Goal: Task Accomplishment & Management: Manage account settings

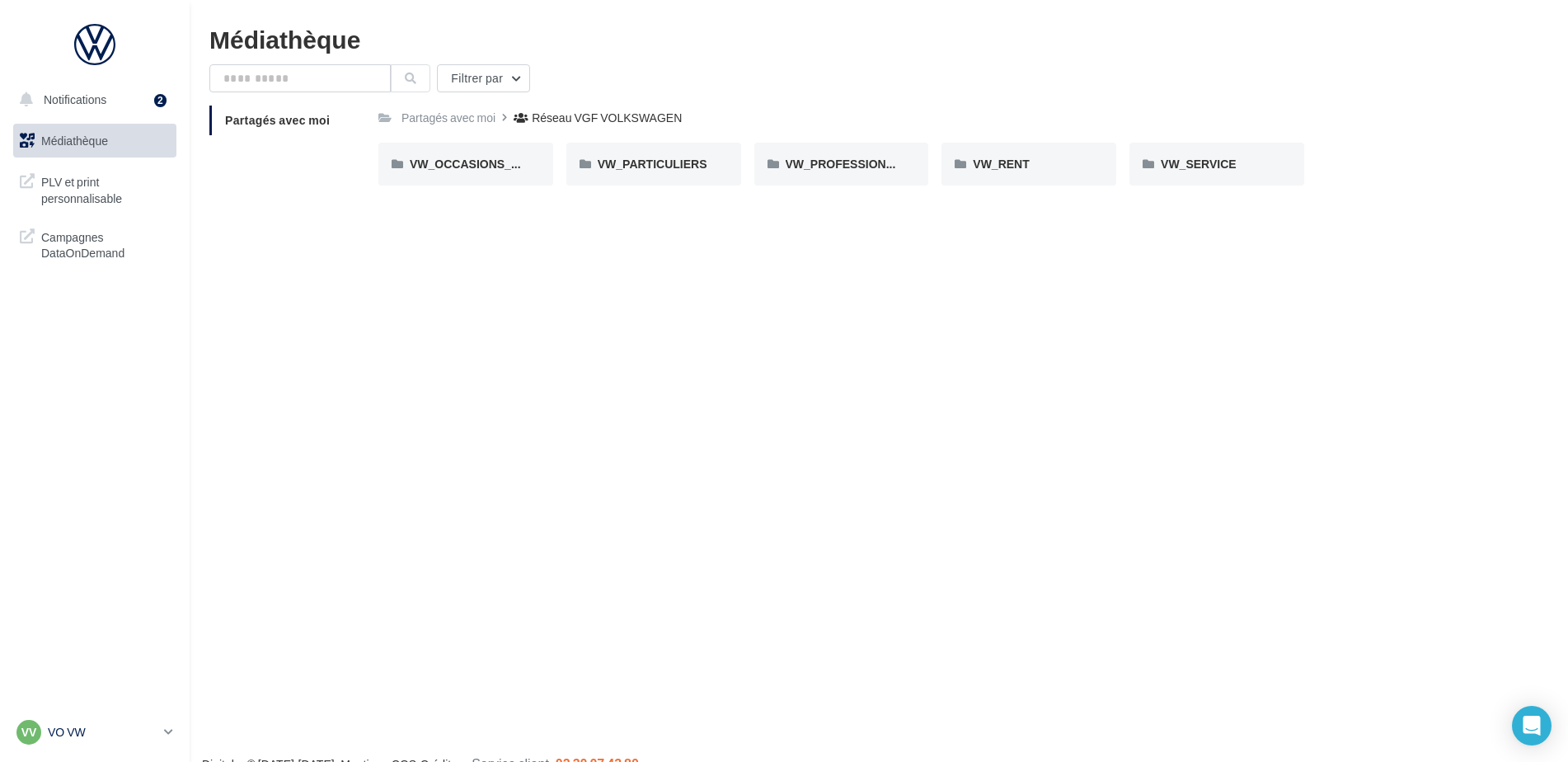
click at [56, 732] on p "VO VW" at bounding box center [102, 731] width 110 height 16
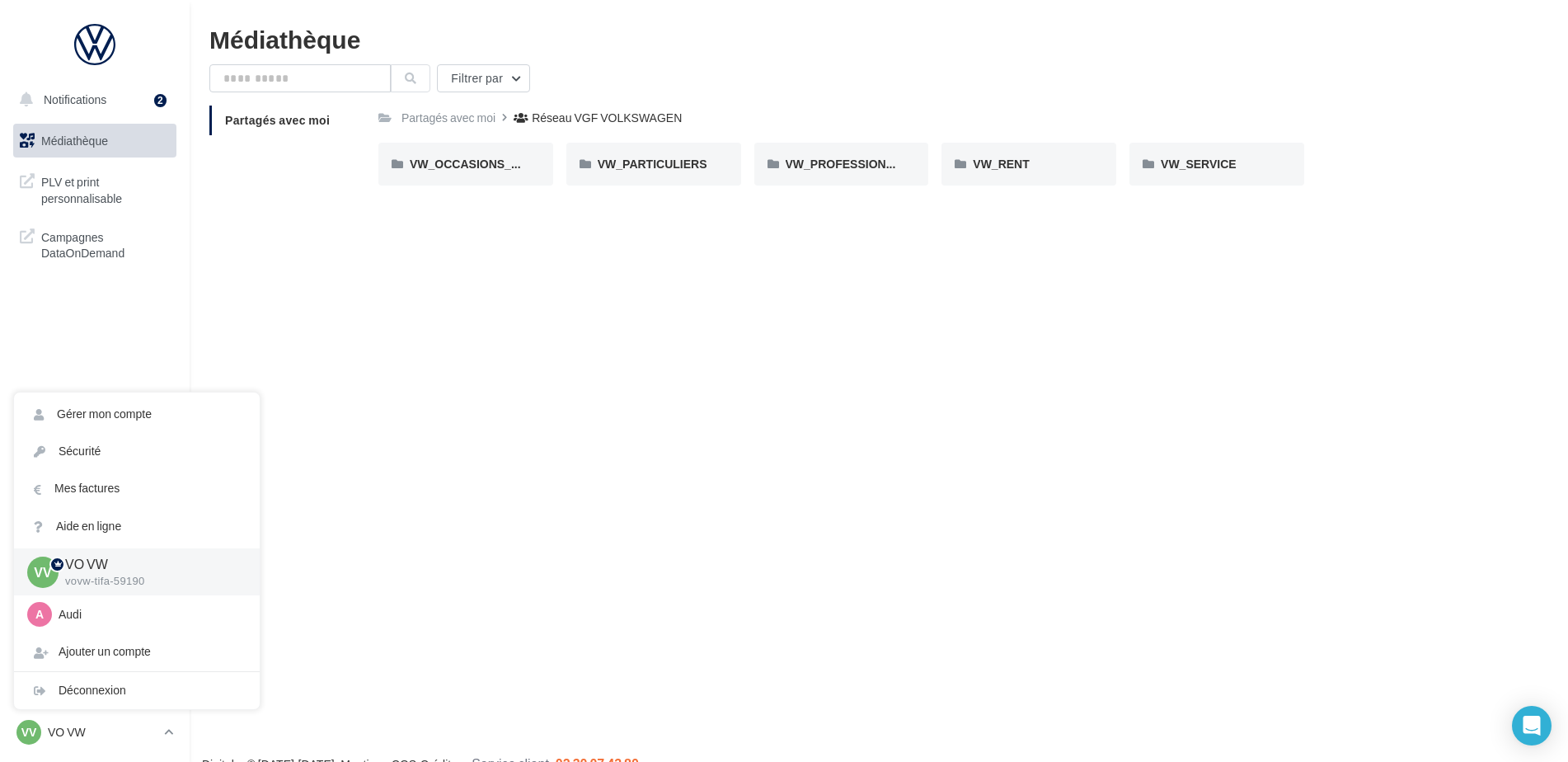
click at [142, 654] on div "Ajouter un compte" at bounding box center [137, 651] width 246 height 37
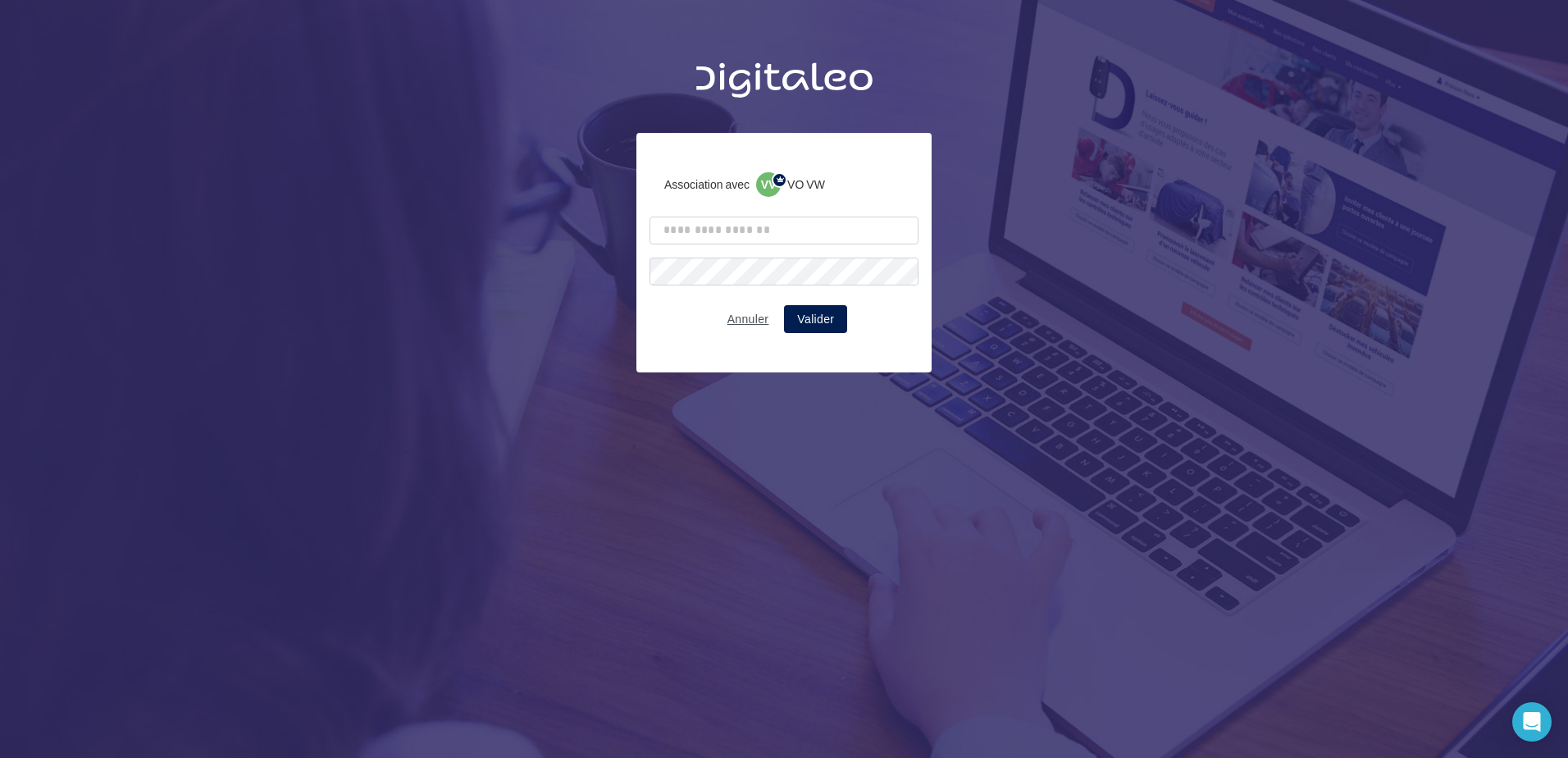
click at [742, 321] on button "Annuler" at bounding box center [748, 319] width 55 height 20
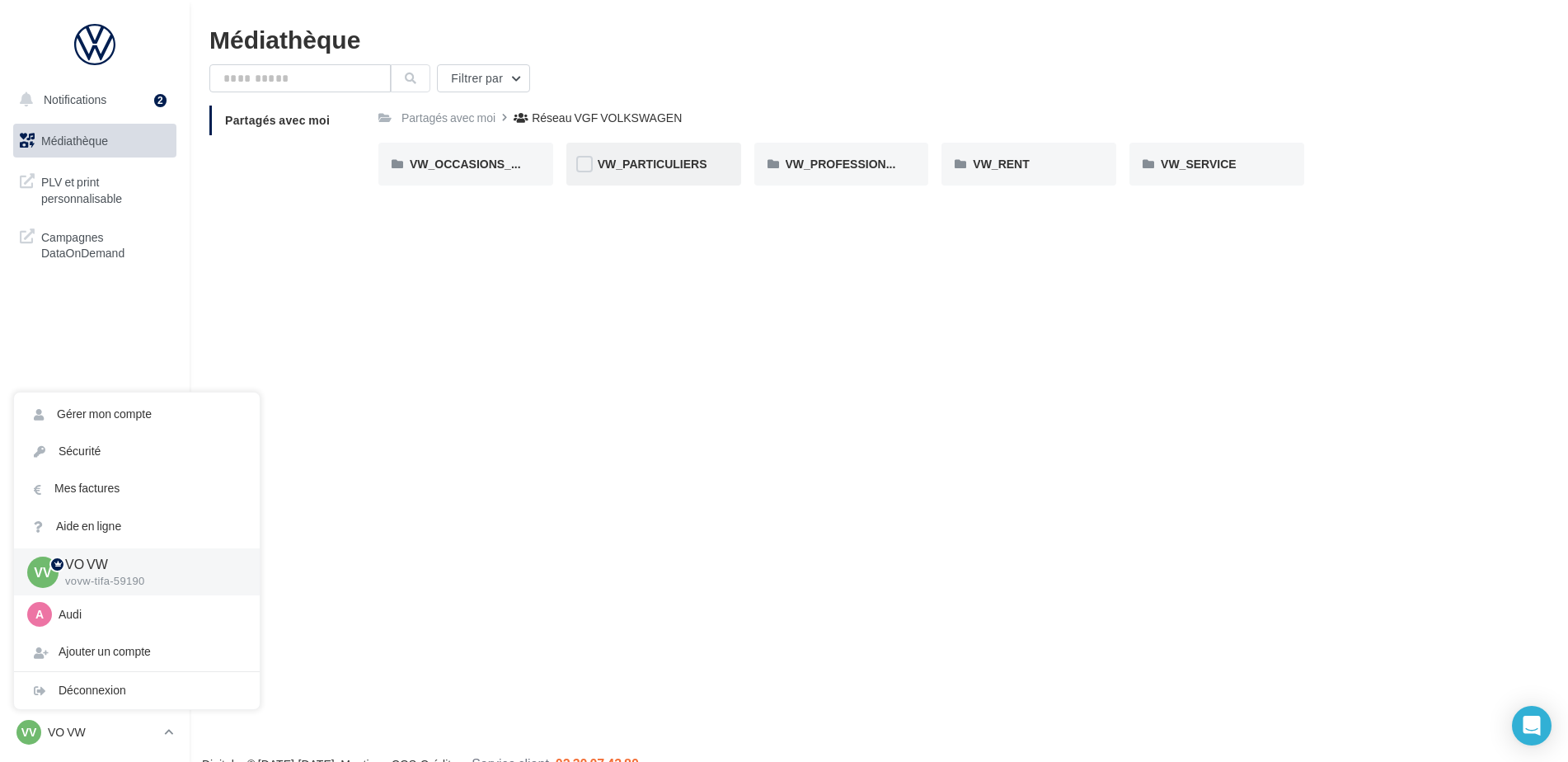
click at [673, 171] on div "VW_PARTICULIERS" at bounding box center [653, 163] width 112 height 16
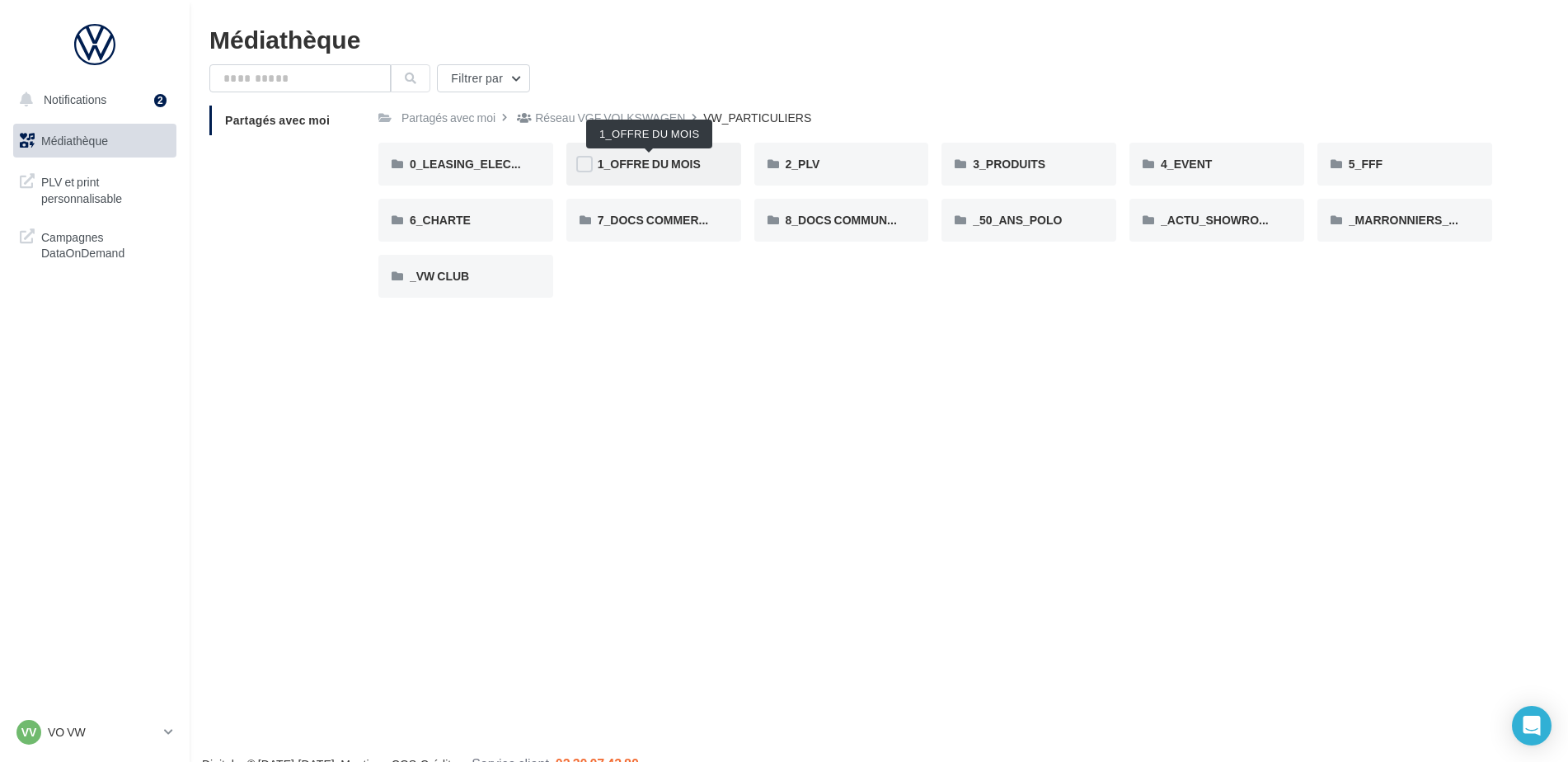
click at [664, 160] on span "1_OFFRE DU MOIS" at bounding box center [649, 163] width 103 height 14
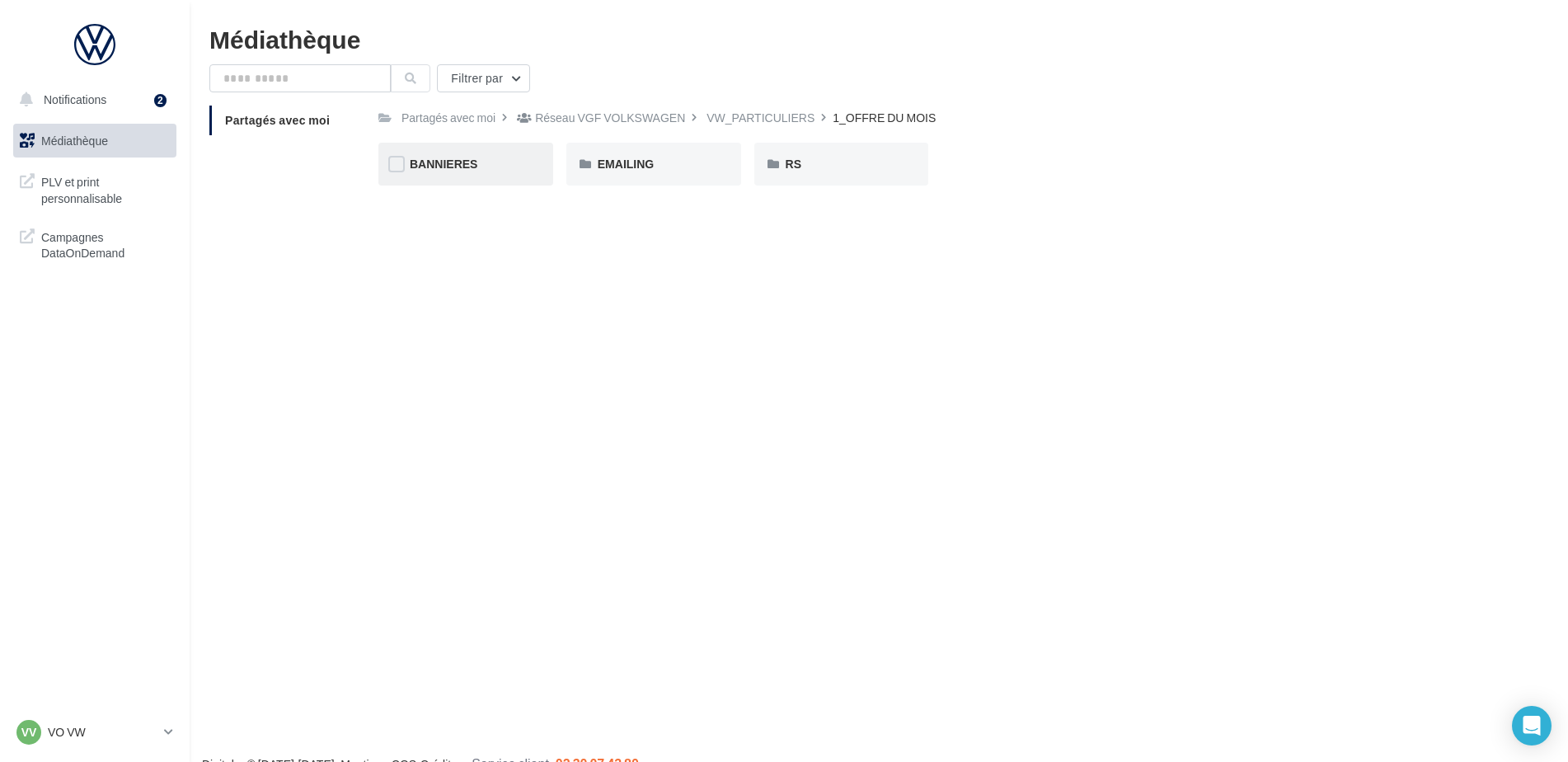
click at [467, 173] on div "BANNIERES" at bounding box center [466, 163] width 175 height 43
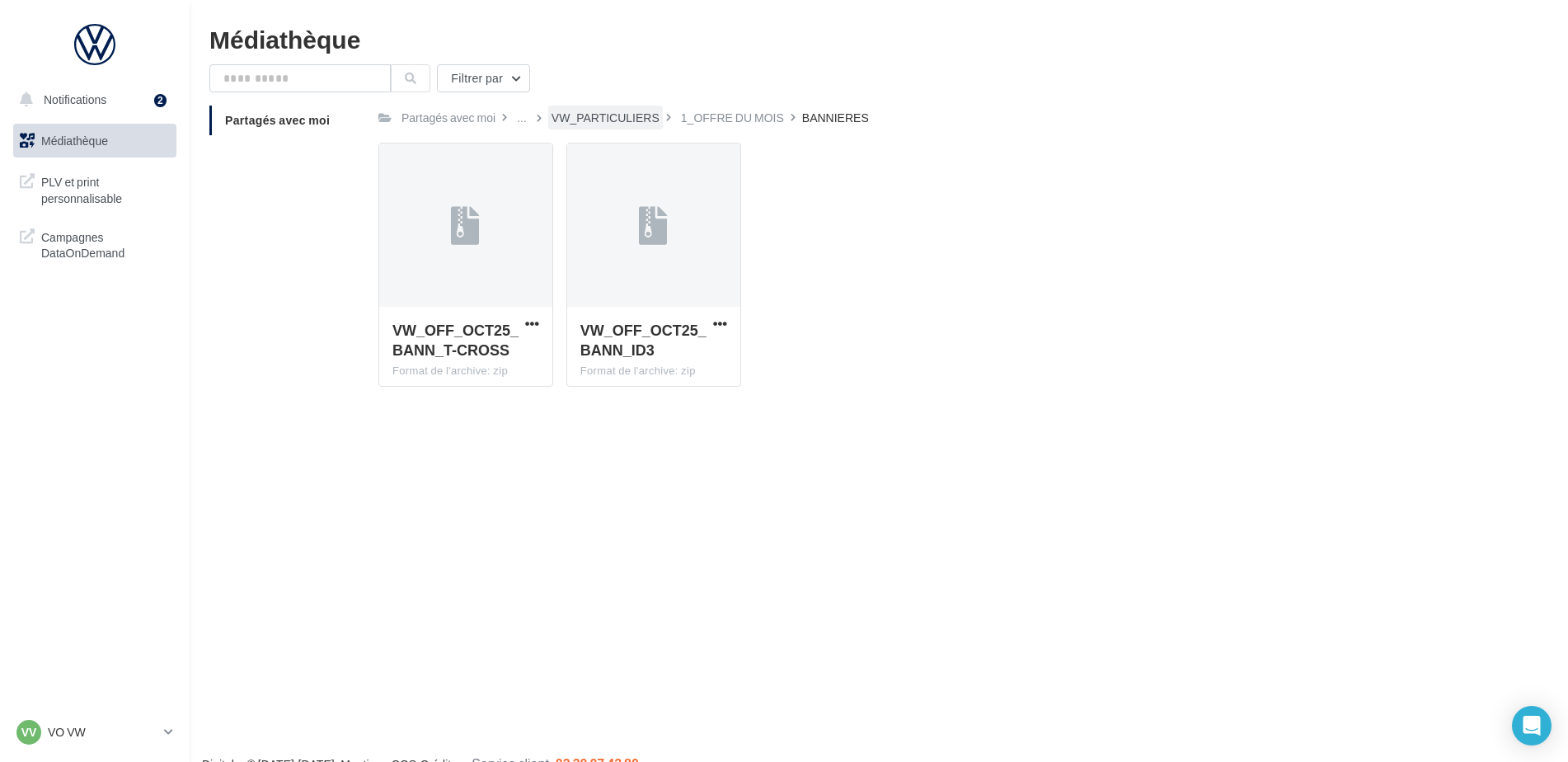
click at [621, 117] on div "VW_PARTICULIERS" at bounding box center [605, 118] width 108 height 16
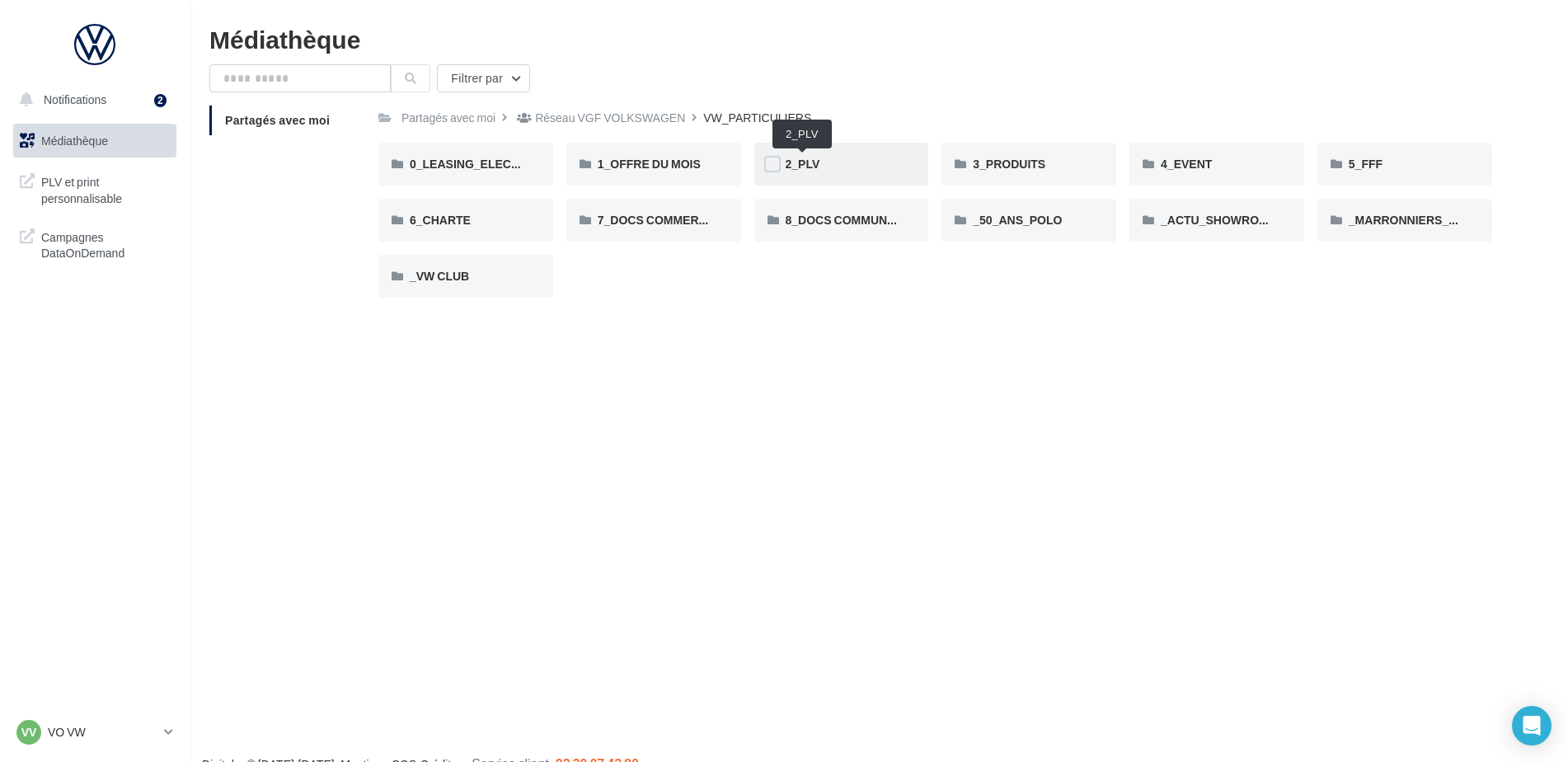
click at [819, 163] on span "2_PLV" at bounding box center [803, 163] width 34 height 14
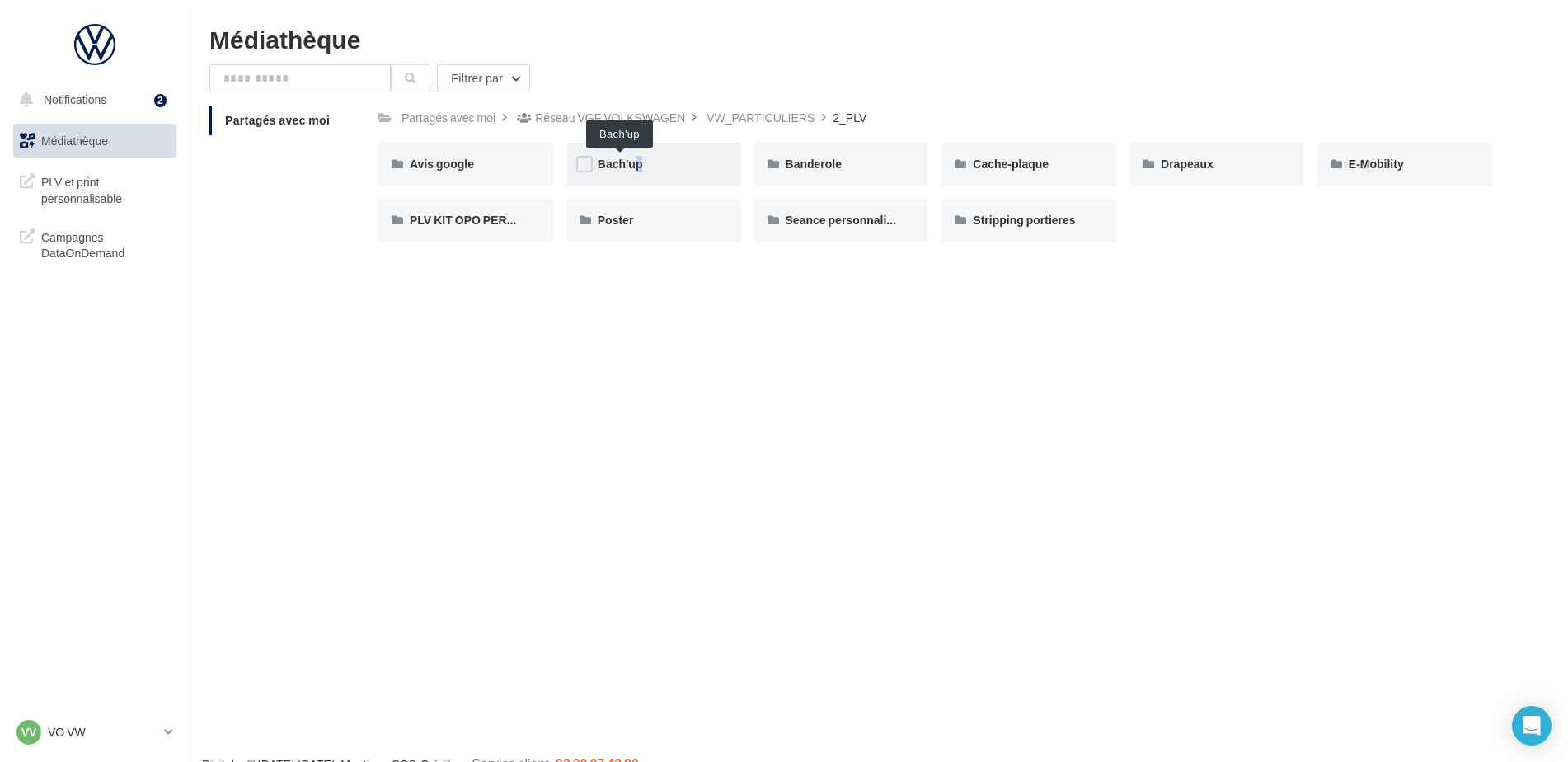
click at [627, 165] on span "Bach'up" at bounding box center [620, 163] width 45 height 14
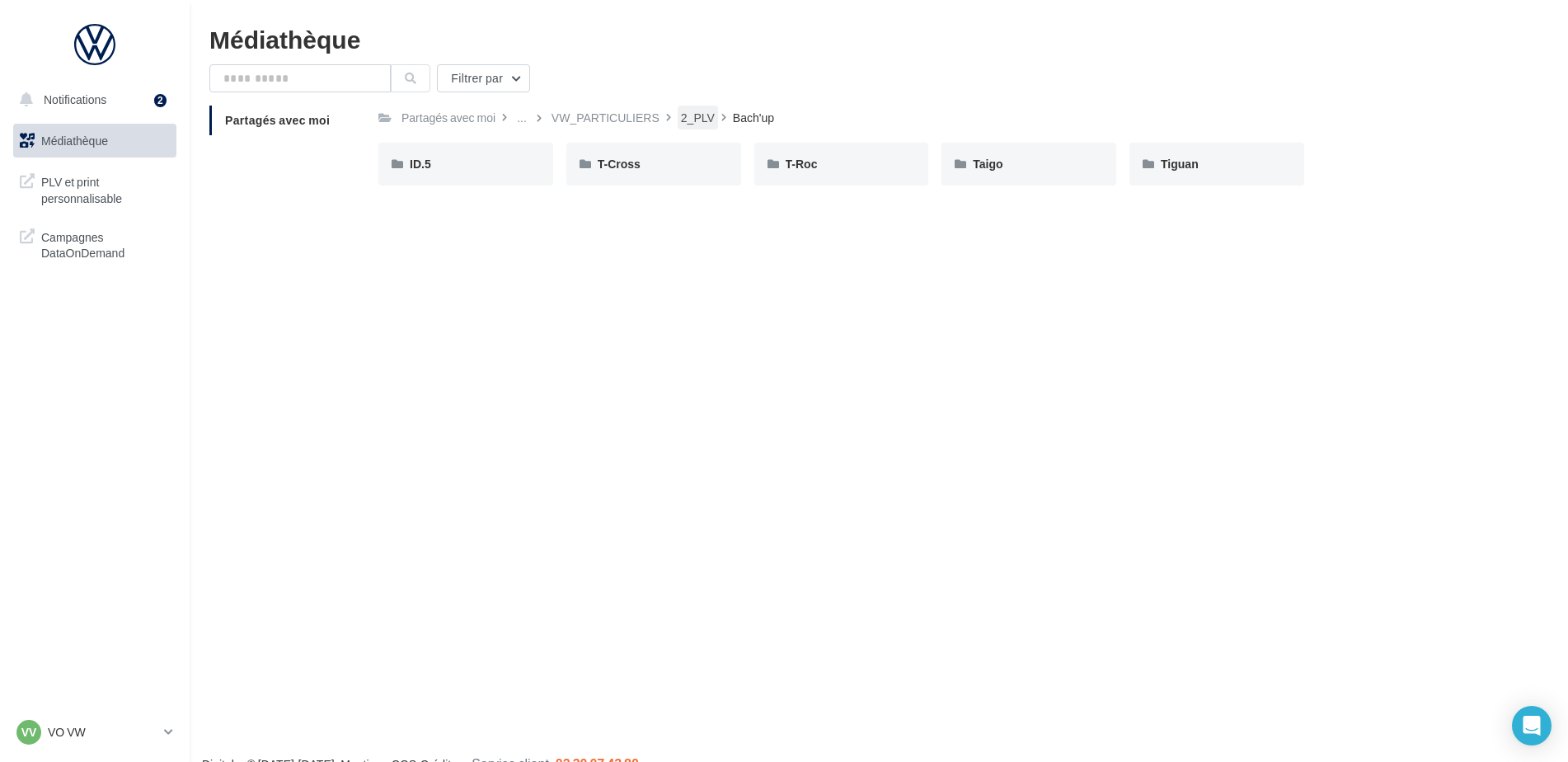
click at [693, 120] on div "2_PLV" at bounding box center [697, 118] width 33 height 16
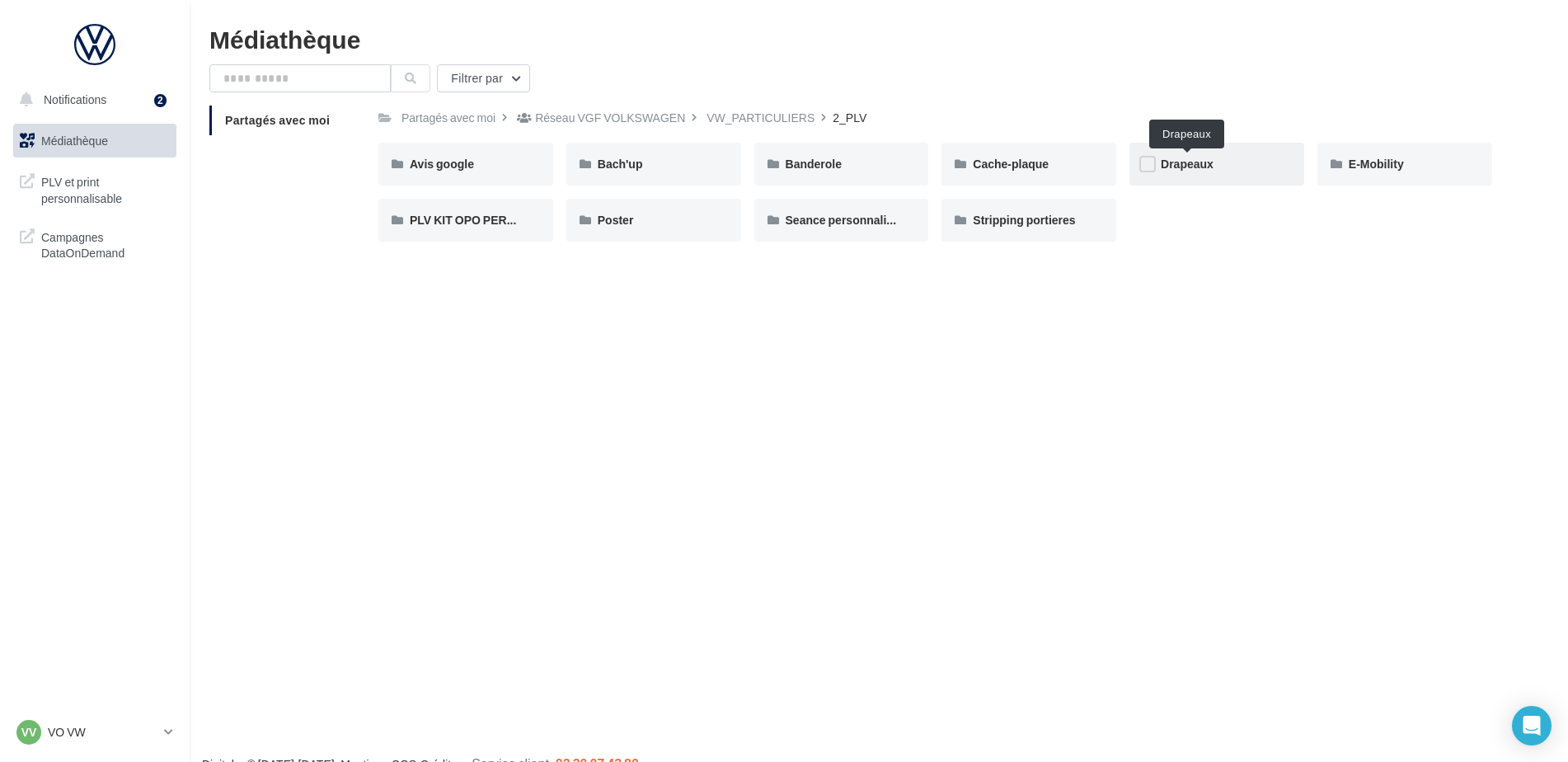
click at [1176, 160] on span "Drapeaux" at bounding box center [1187, 163] width 53 height 14
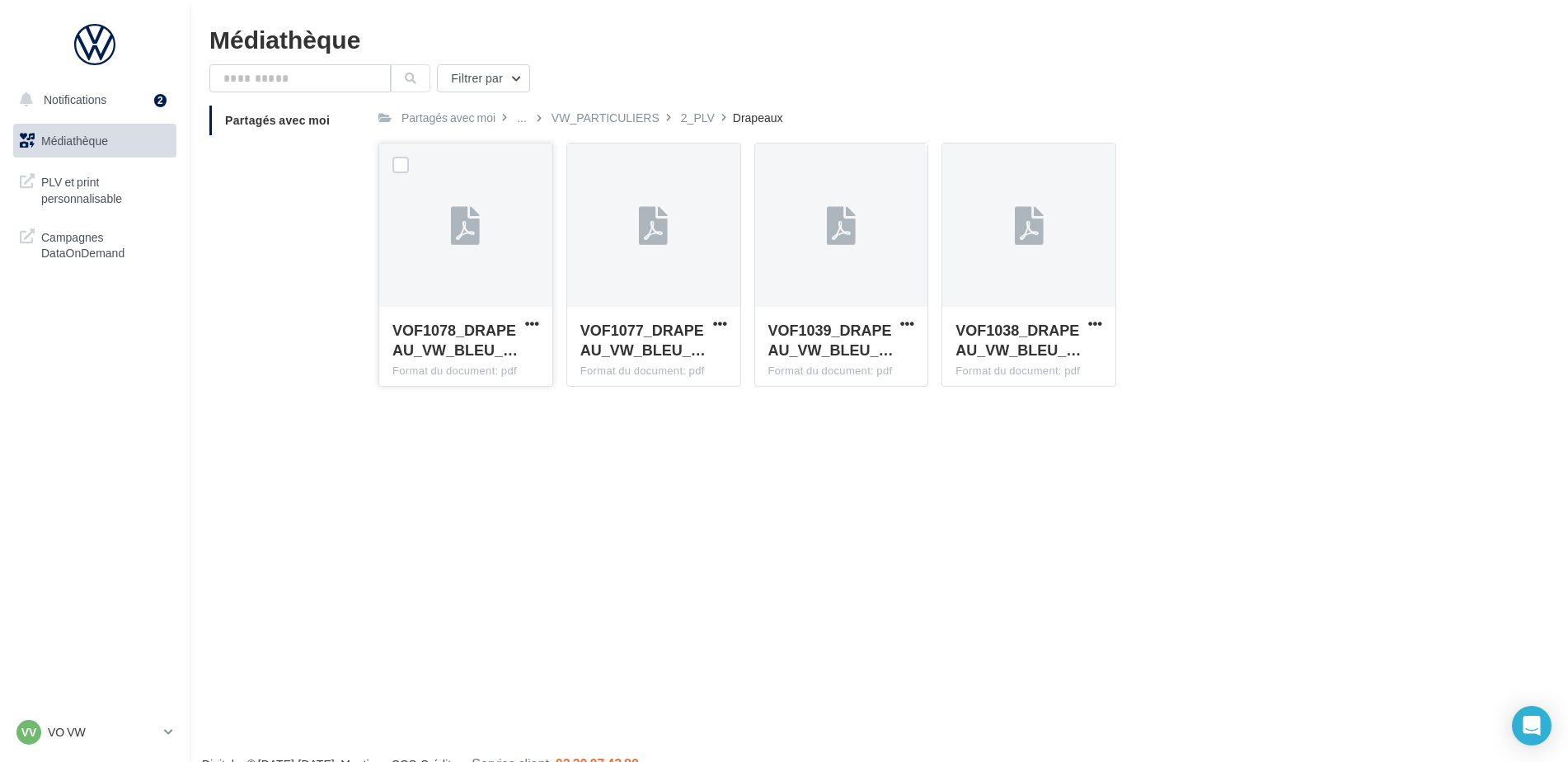
click at [459, 230] on icon at bounding box center [466, 227] width 29 height 38
click at [679, 332] on span "VOF1077_DRAPEAU_VW_BLEU_…" at bounding box center [642, 339] width 125 height 38
click at [644, 227] on icon at bounding box center [653, 227] width 29 height 38
click at [586, 168] on label at bounding box center [588, 164] width 16 height 16
click at [661, 294] on div at bounding box center [653, 226] width 173 height 164
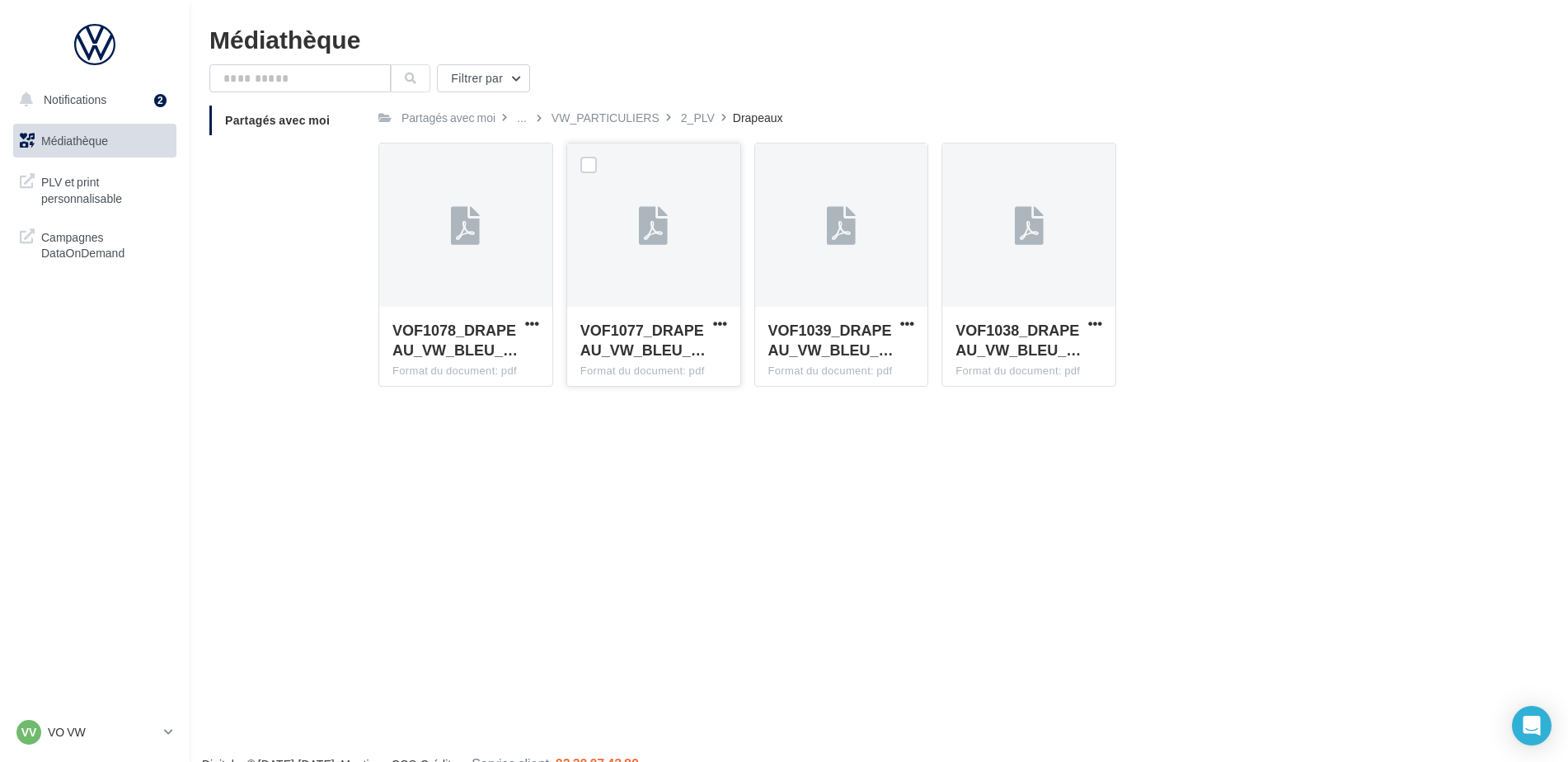
click at [662, 272] on div at bounding box center [653, 226] width 173 height 164
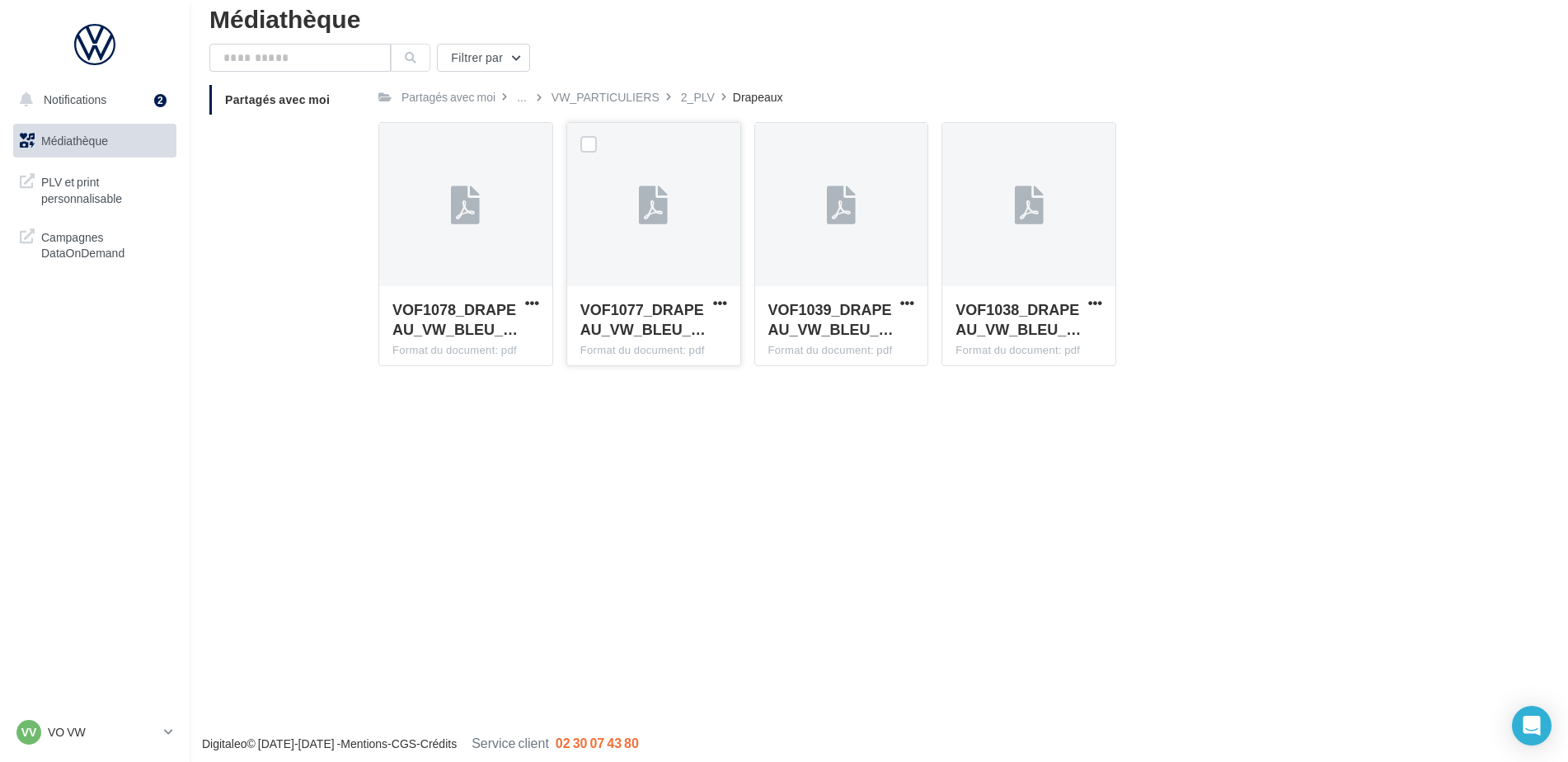
scroll to position [27, 0]
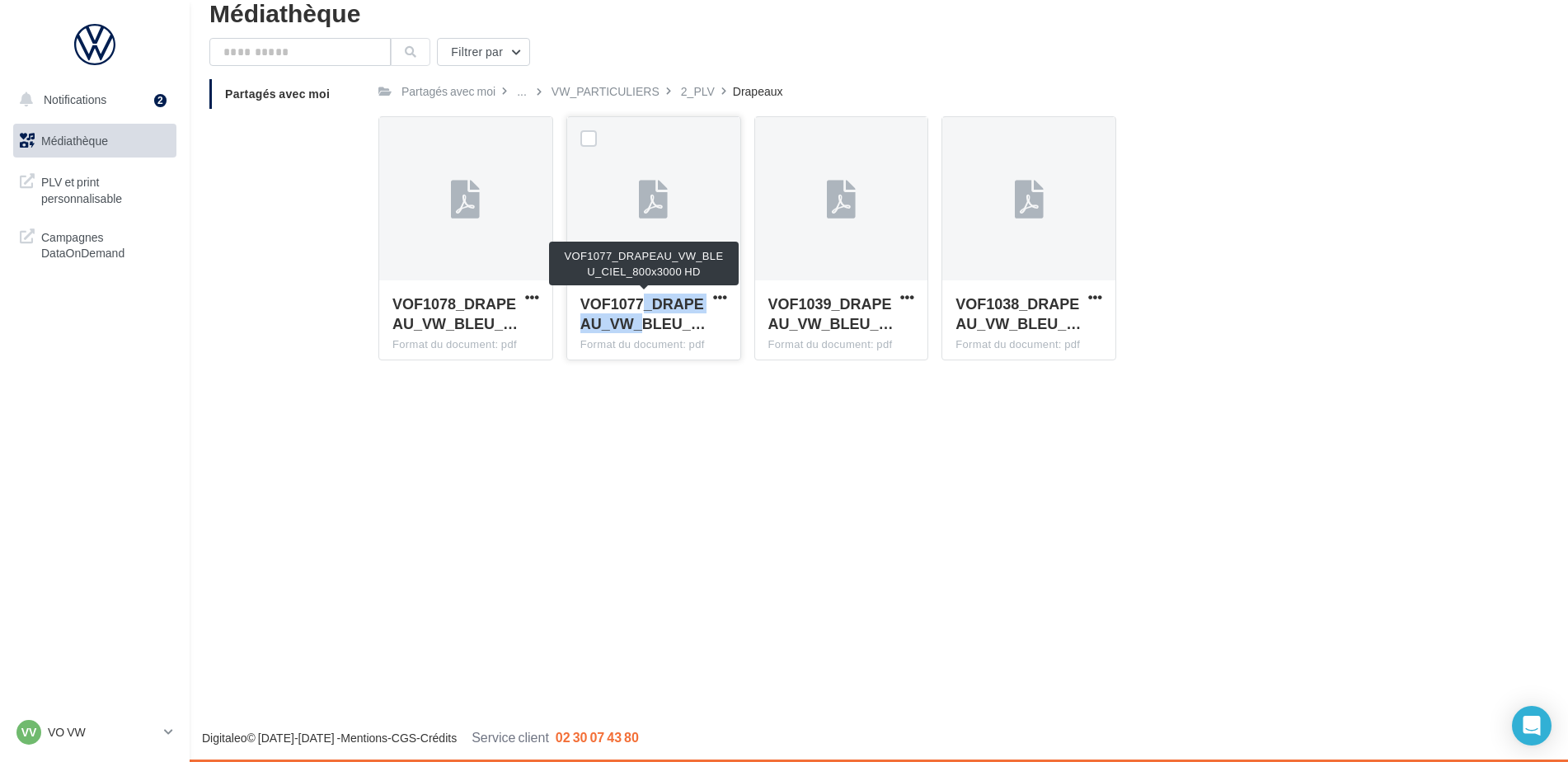
click at [643, 315] on span "VOF1077_DRAPEAU_VW_BLEU_…" at bounding box center [642, 314] width 125 height 38
click at [642, 311] on span "VOF1077_DRAPEAU_VW_BLEU_…" at bounding box center [642, 314] width 125 height 38
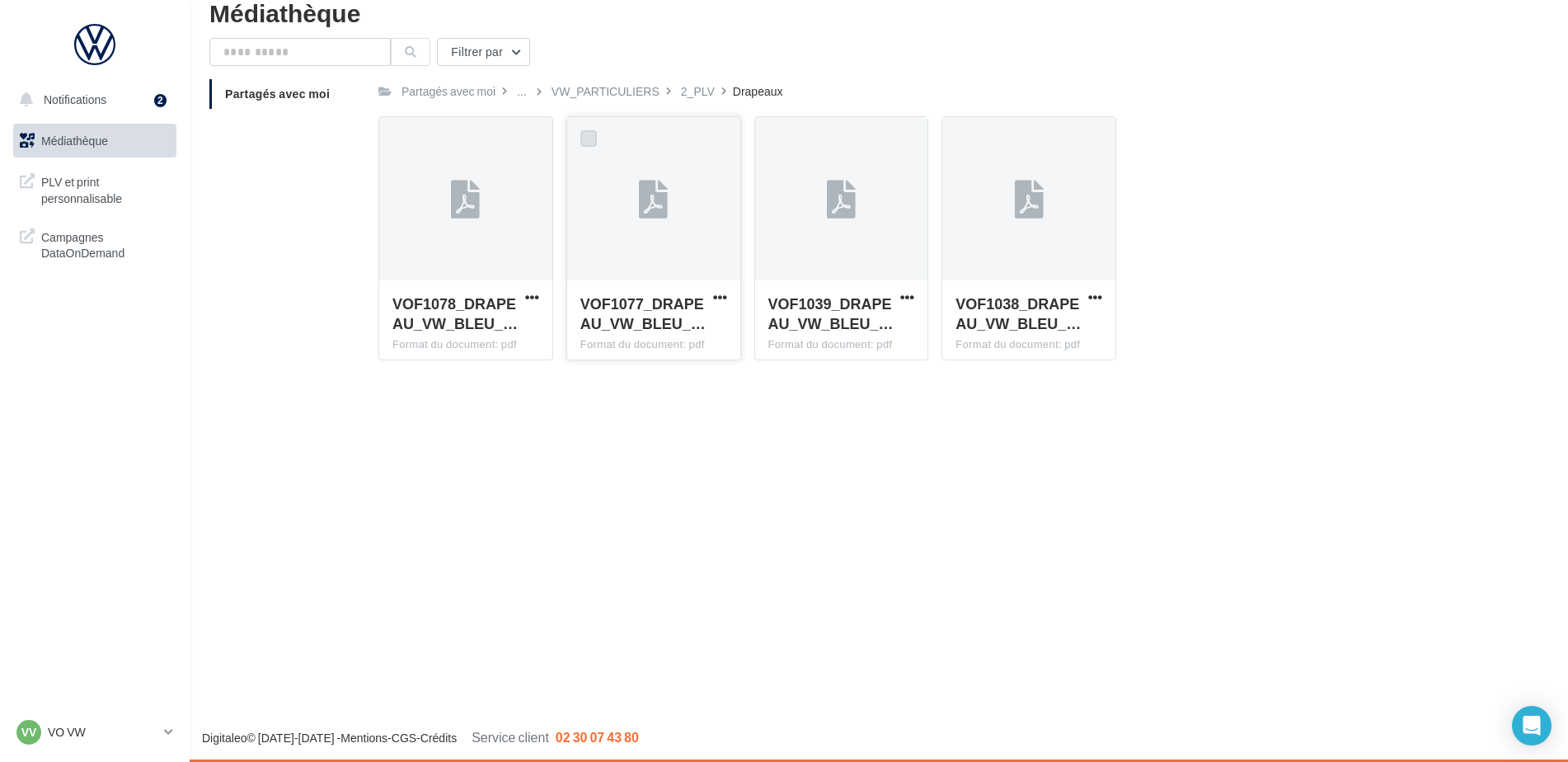
click at [587, 143] on label at bounding box center [588, 138] width 16 height 16
click at [653, 242] on div at bounding box center [653, 199] width 173 height 164
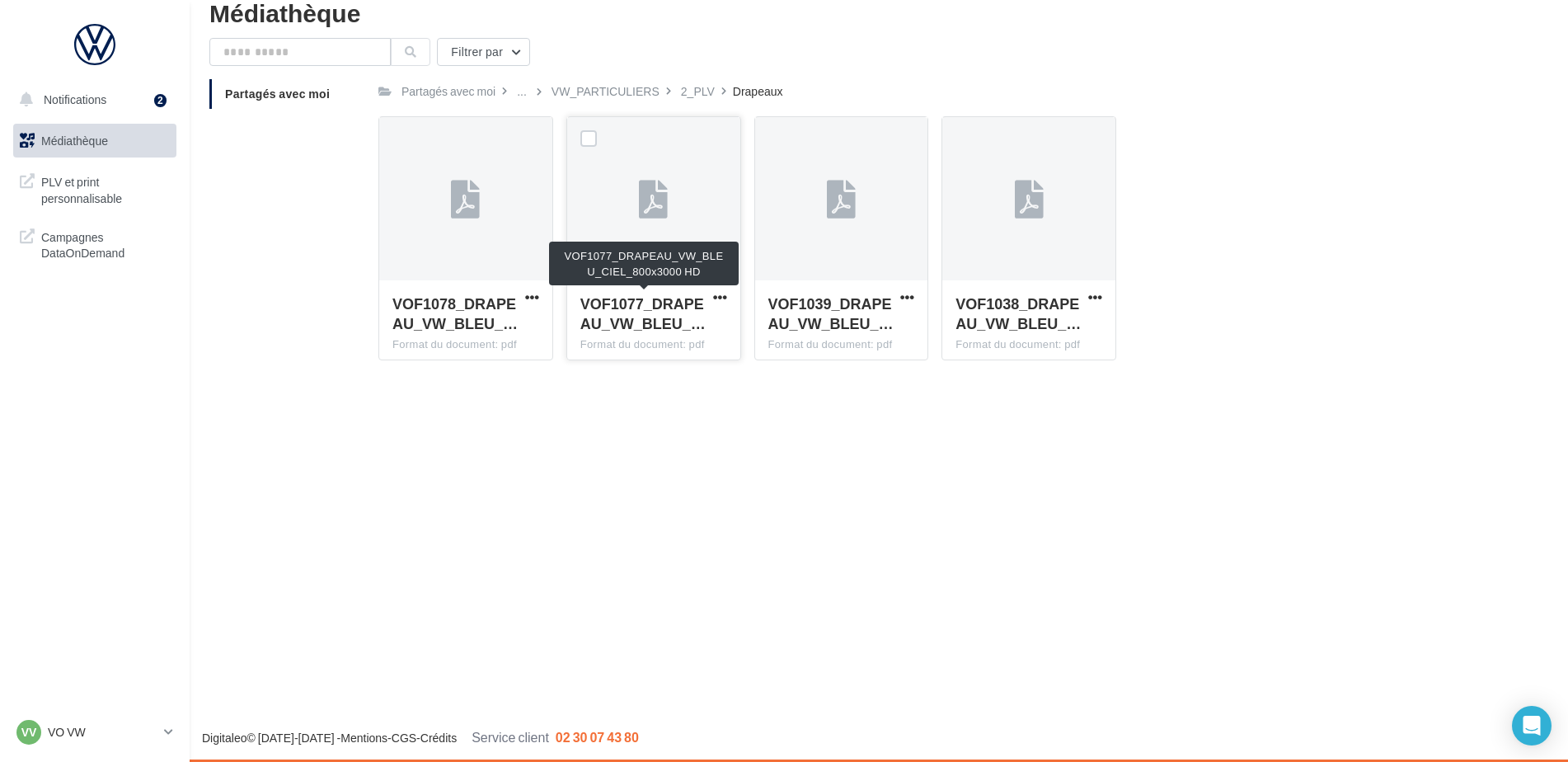
click at [650, 315] on span "VOF1077_DRAPEAU_VW_BLEU_…" at bounding box center [642, 314] width 125 height 38
click at [650, 313] on span "VOF1077_DRAPEAU_VW_BLEU_…" at bounding box center [642, 314] width 125 height 38
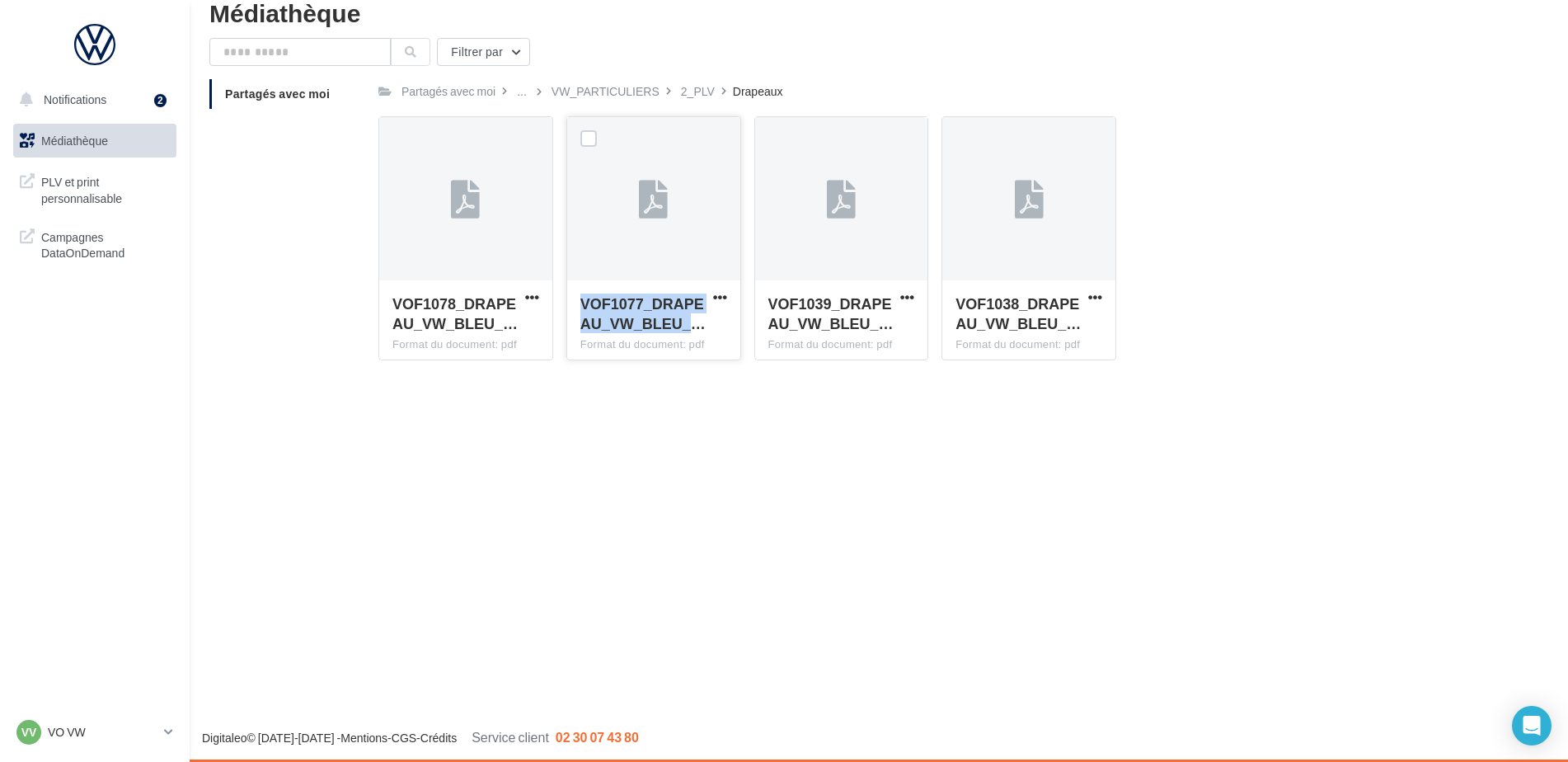
click at [650, 313] on span "VOF1077_DRAPEAU_VW_BLEU_…" at bounding box center [642, 314] width 125 height 38
drag, startPoint x: 650, startPoint y: 313, endPoint x: 721, endPoint y: 303, distance: 71.7
click at [720, 308] on div "VOF1077_DRAPEAU_VW_BLEU_…" at bounding box center [653, 316] width 146 height 44
click at [721, 296] on span "button" at bounding box center [720, 296] width 14 height 14
click at [750, 398] on div "Notifications 2 Médiathèque" at bounding box center [784, 381] width 1568 height 762
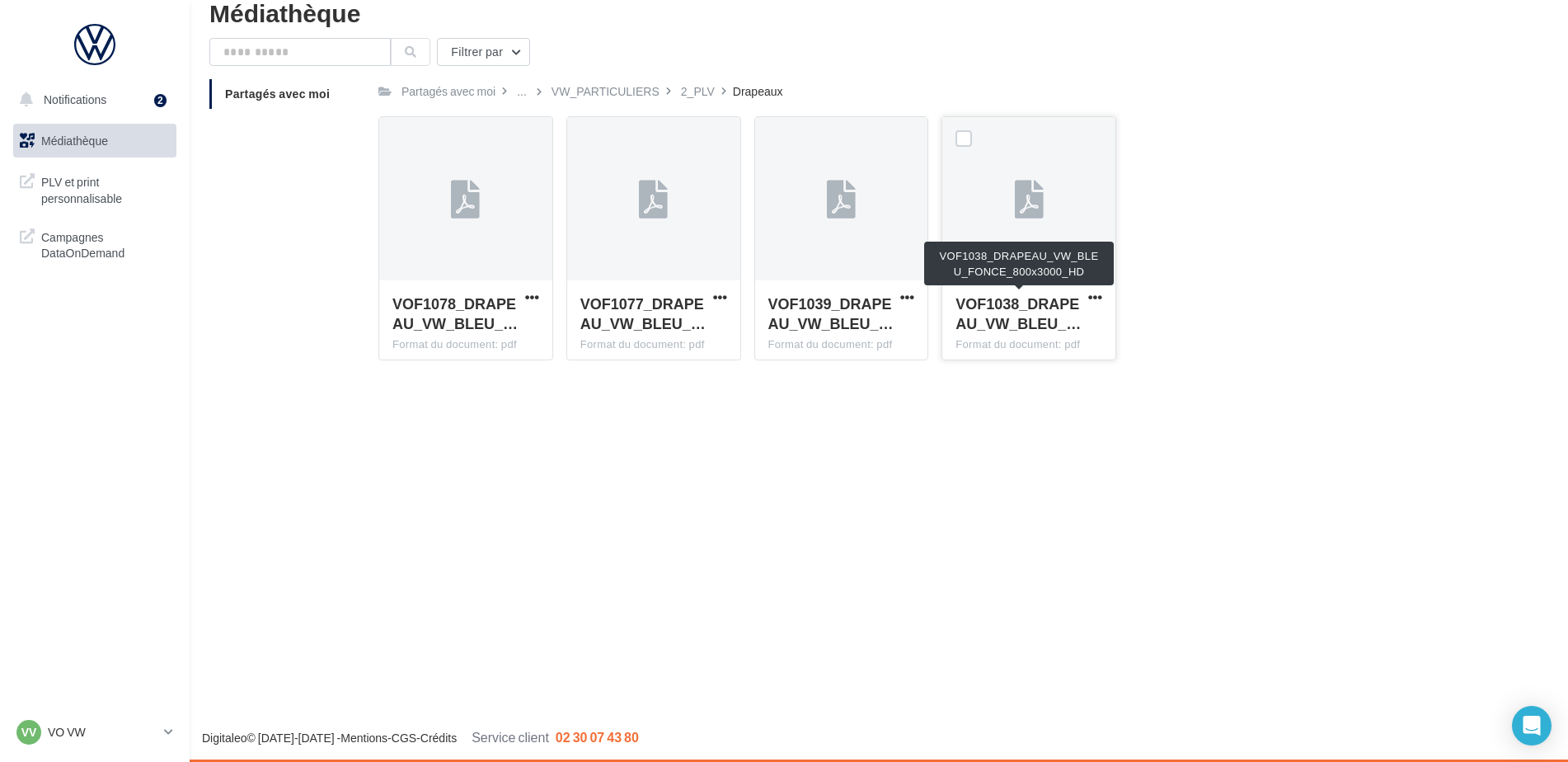
click at [1031, 323] on span "VOF1038_DRAPEAU_VW_BLEU_…" at bounding box center [1017, 314] width 125 height 38
click at [691, 93] on div "2_PLV" at bounding box center [697, 91] width 33 height 16
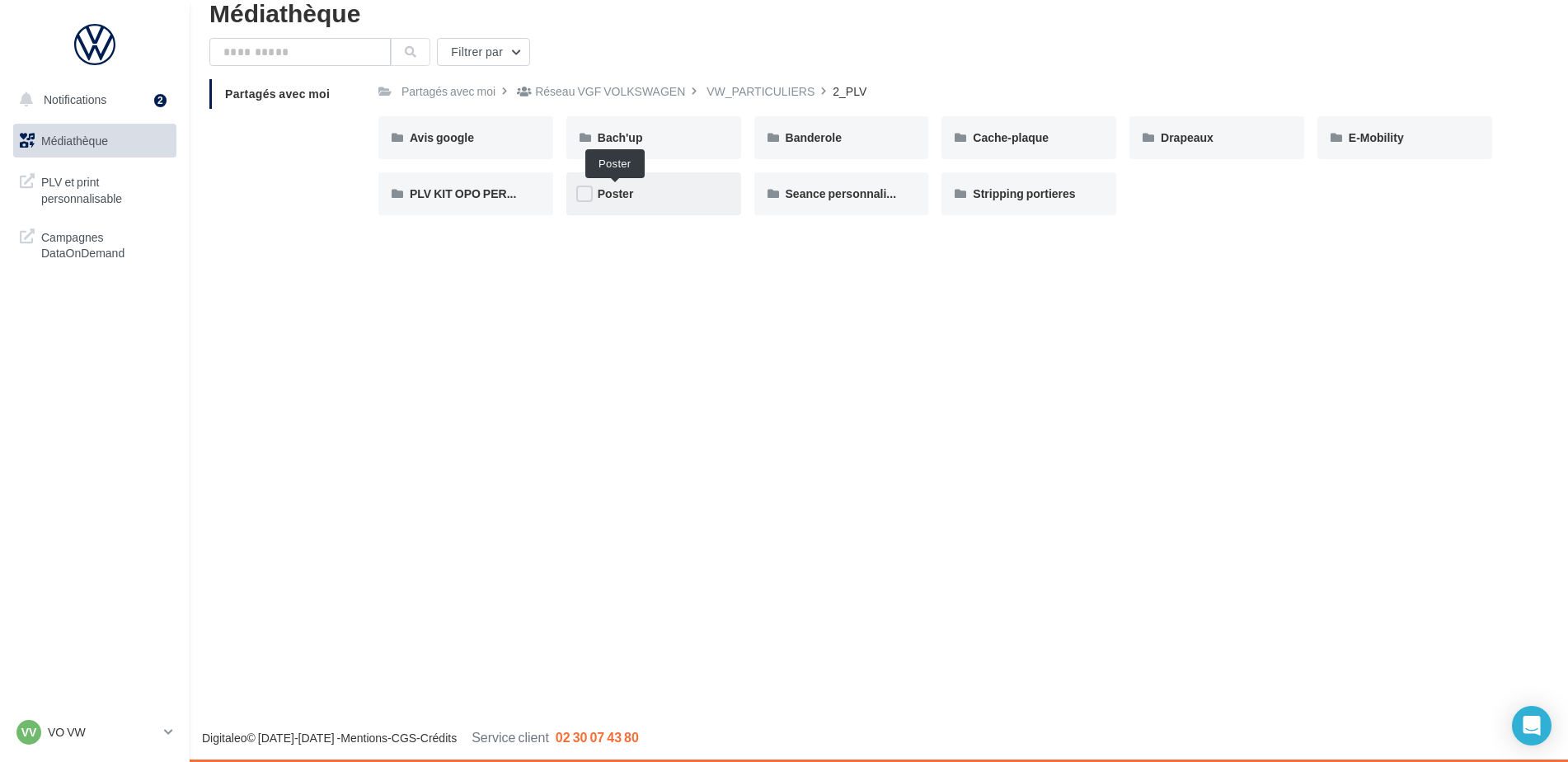
click at [619, 190] on span "Poster" at bounding box center [616, 193] width 36 height 14
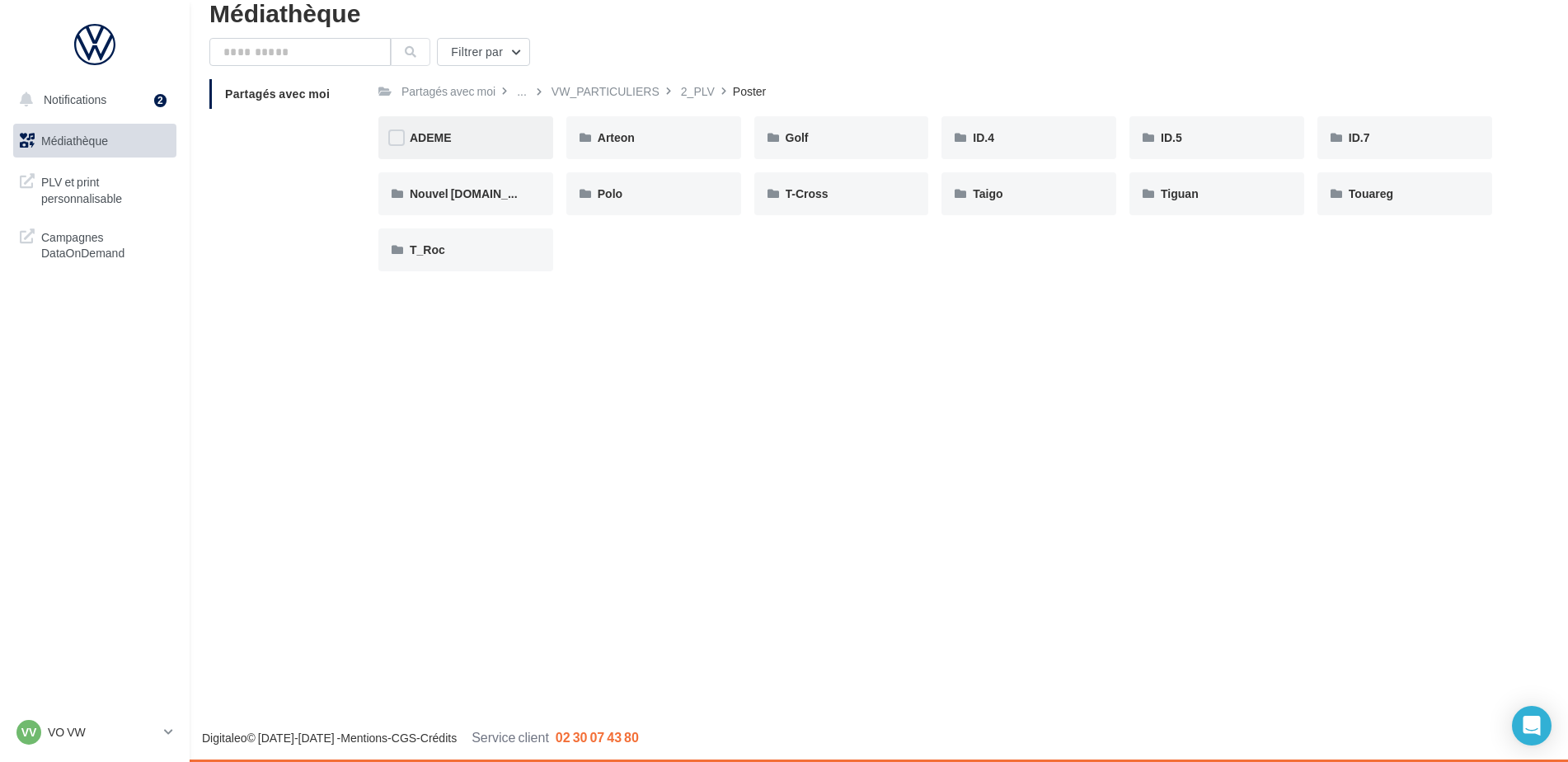
click at [465, 146] on div "ADEME" at bounding box center [466, 138] width 175 height 43
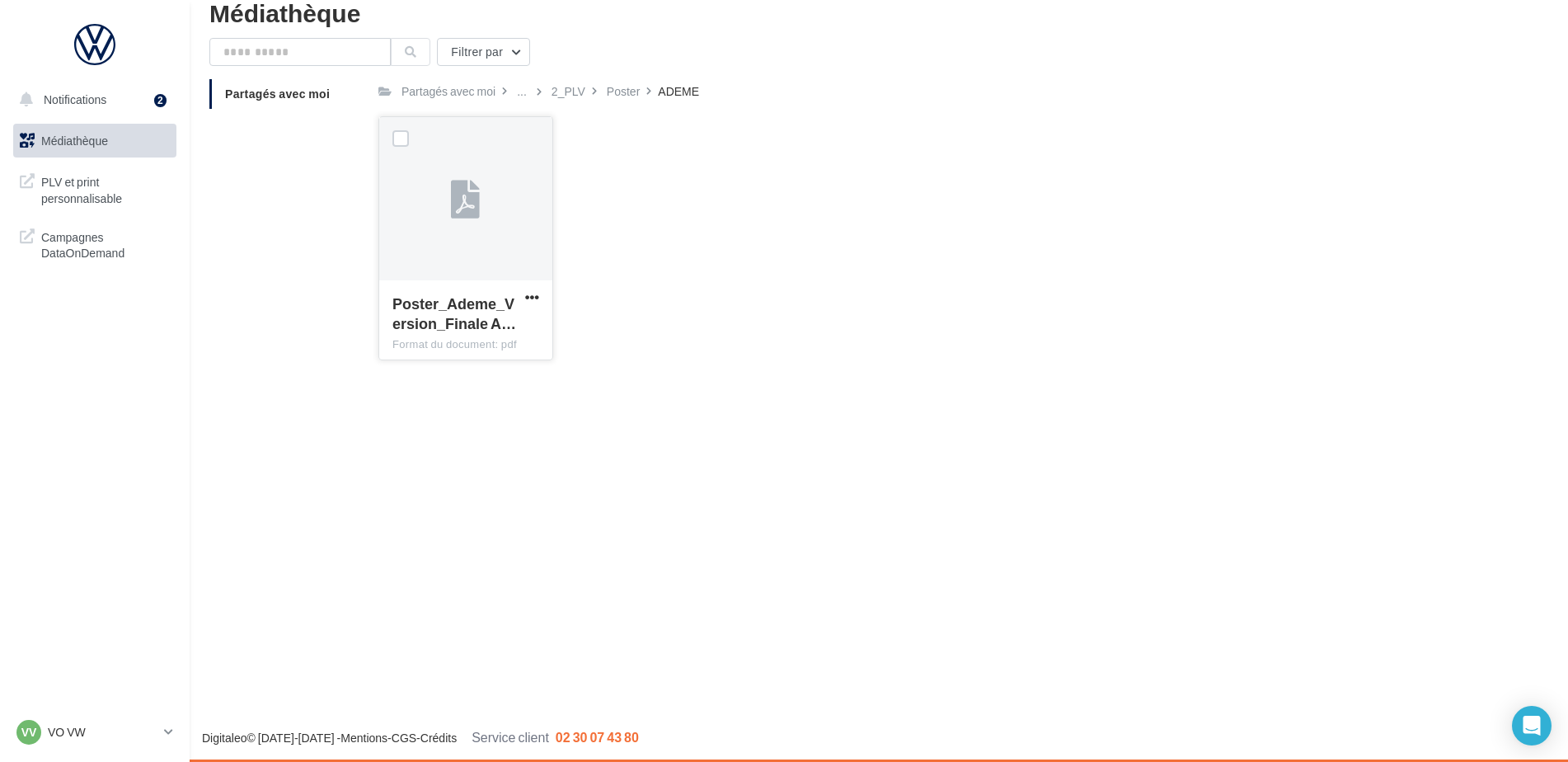
click at [463, 194] on icon at bounding box center [466, 201] width 29 height 38
click at [464, 194] on icon at bounding box center [466, 201] width 29 height 38
click at [396, 132] on label at bounding box center [400, 138] width 16 height 16
click at [458, 159] on div at bounding box center [466, 199] width 173 height 164
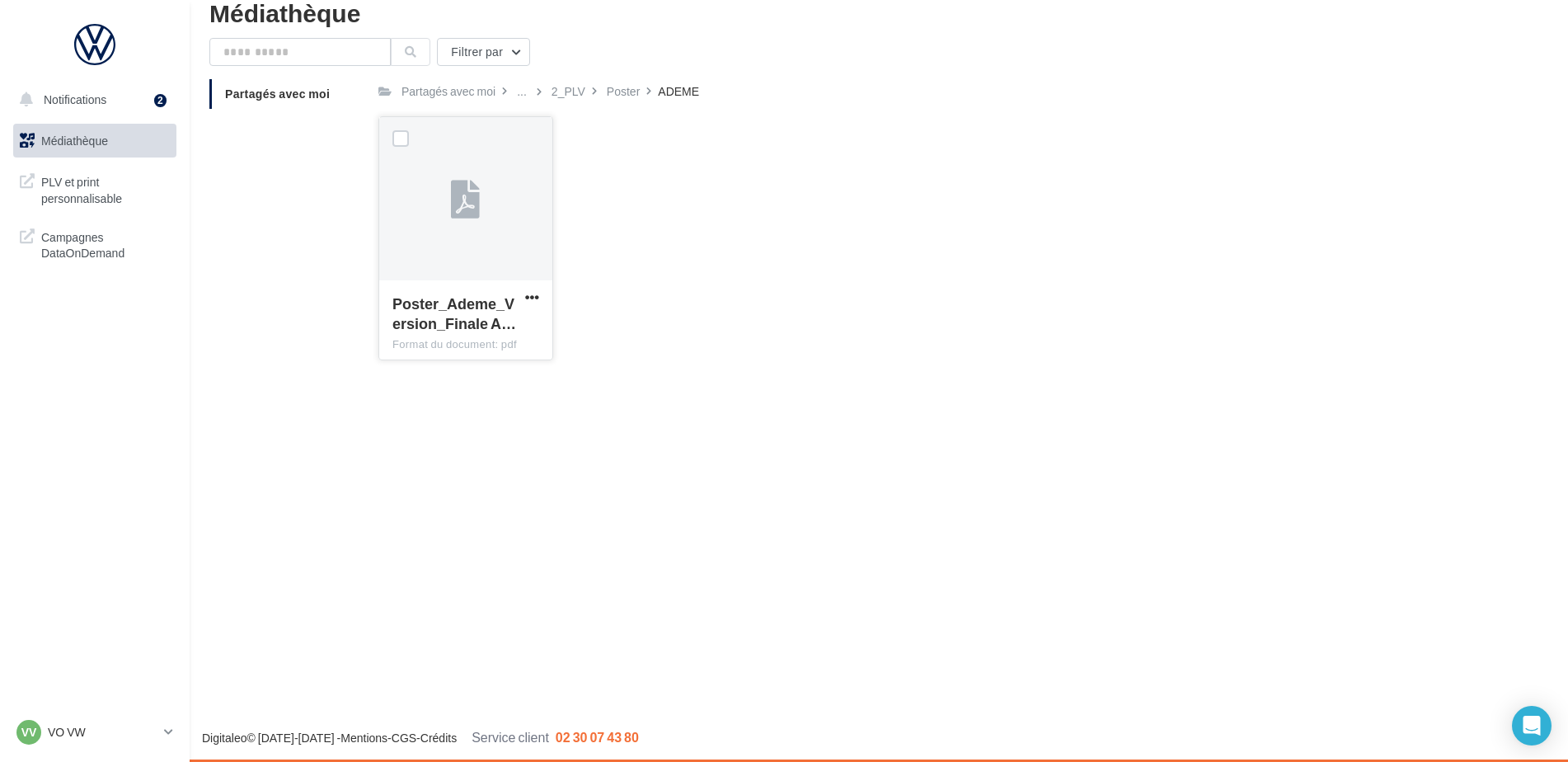
click at [458, 159] on div at bounding box center [466, 199] width 173 height 164
click at [466, 189] on icon at bounding box center [466, 201] width 29 height 38
click at [466, 188] on icon at bounding box center [466, 201] width 29 height 38
click at [478, 341] on div "Format du document: pdf" at bounding box center [465, 345] width 146 height 15
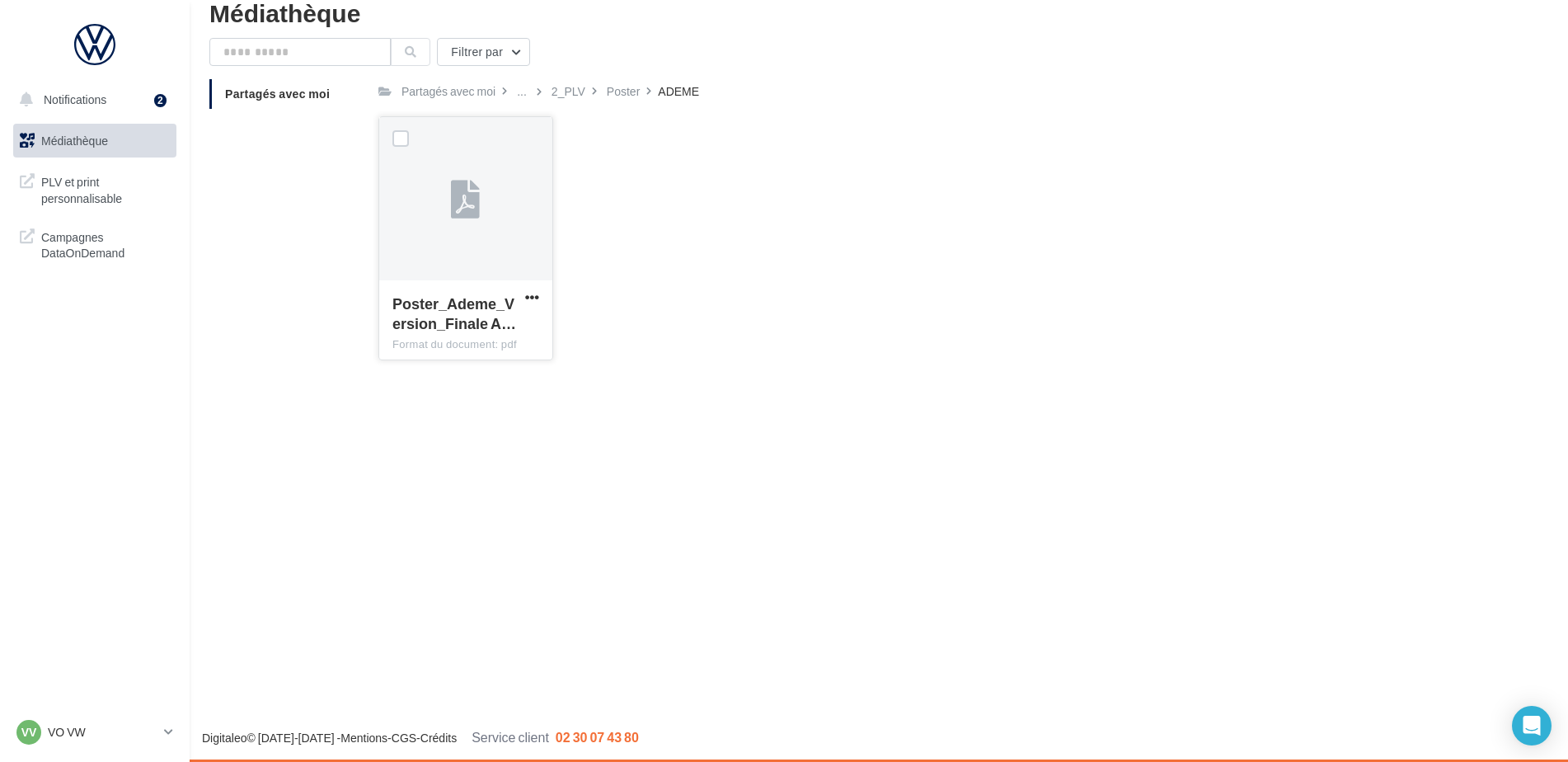
drag, startPoint x: 498, startPoint y: 216, endPoint x: 481, endPoint y: 208, distance: 18.8
click at [481, 208] on div at bounding box center [466, 199] width 173 height 164
click at [481, 209] on div at bounding box center [466, 199] width 173 height 164
click at [620, 187] on div "Poster_Ademe_Version_Finale A… Format du document: pdf Poster_Ademe_Version_Fin…" at bounding box center [942, 245] width 1127 height 257
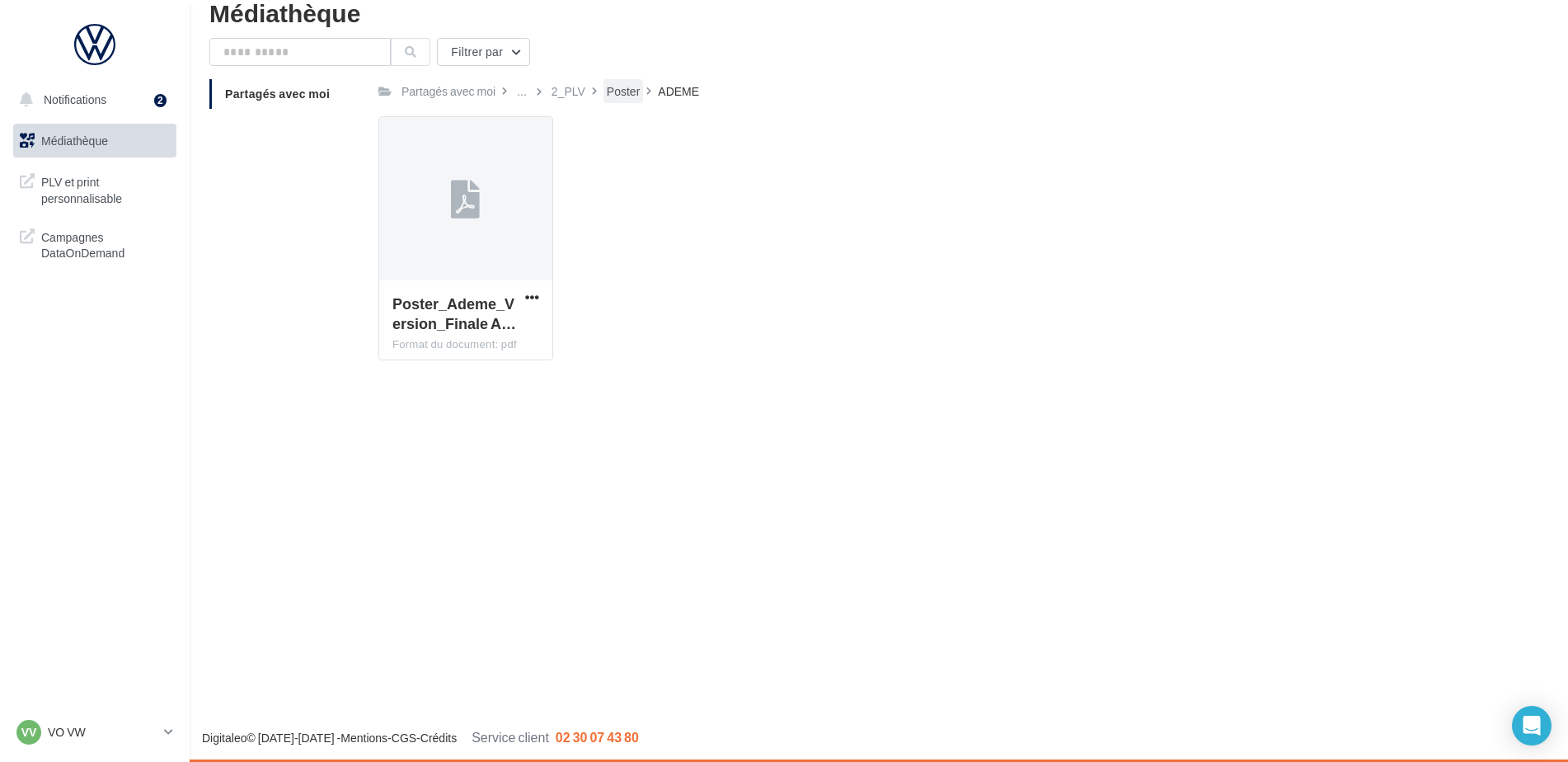
click at [621, 97] on div "Poster" at bounding box center [623, 91] width 33 height 16
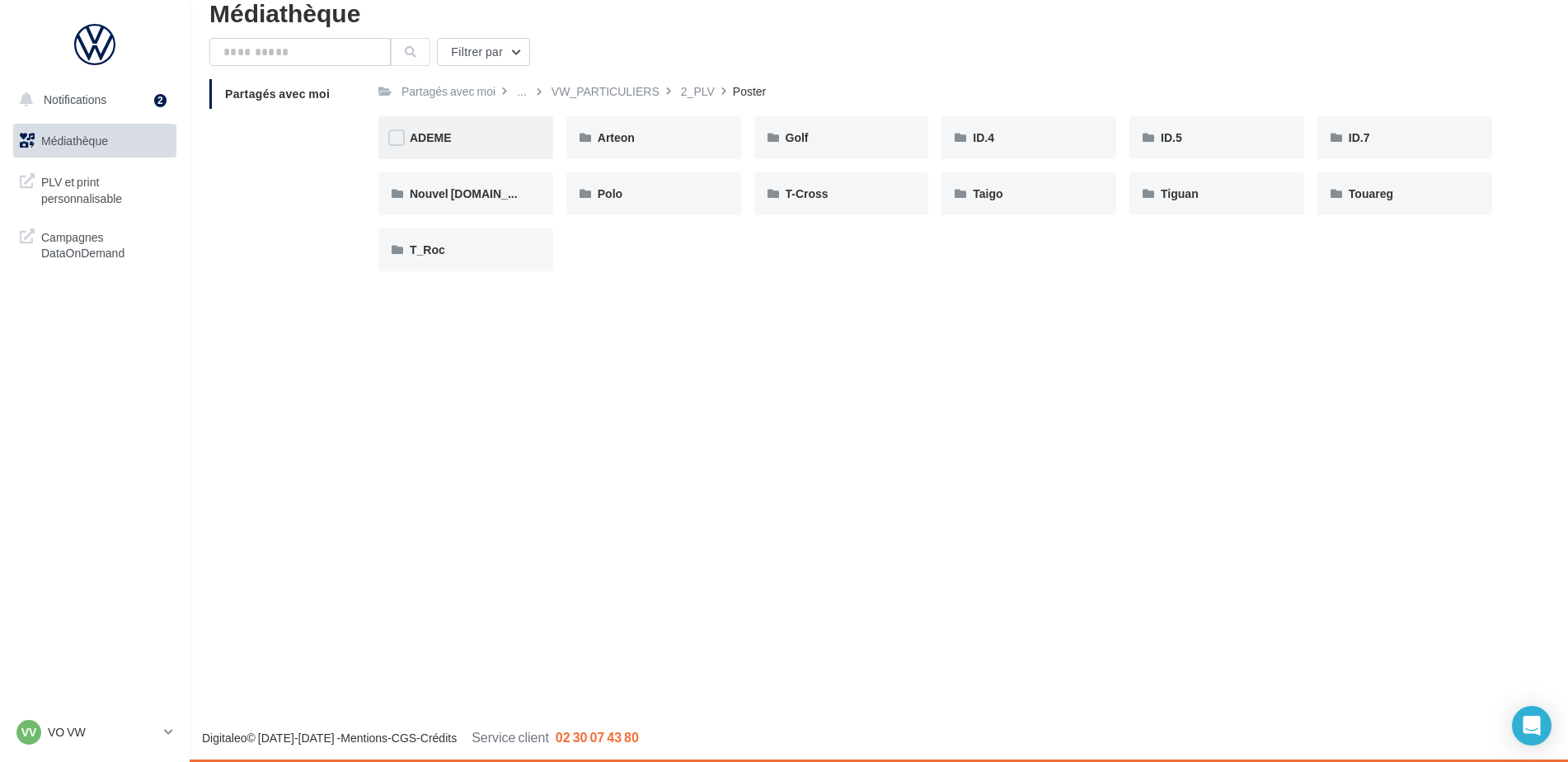
click at [437, 144] on div "ADEME" at bounding box center [466, 138] width 175 height 43
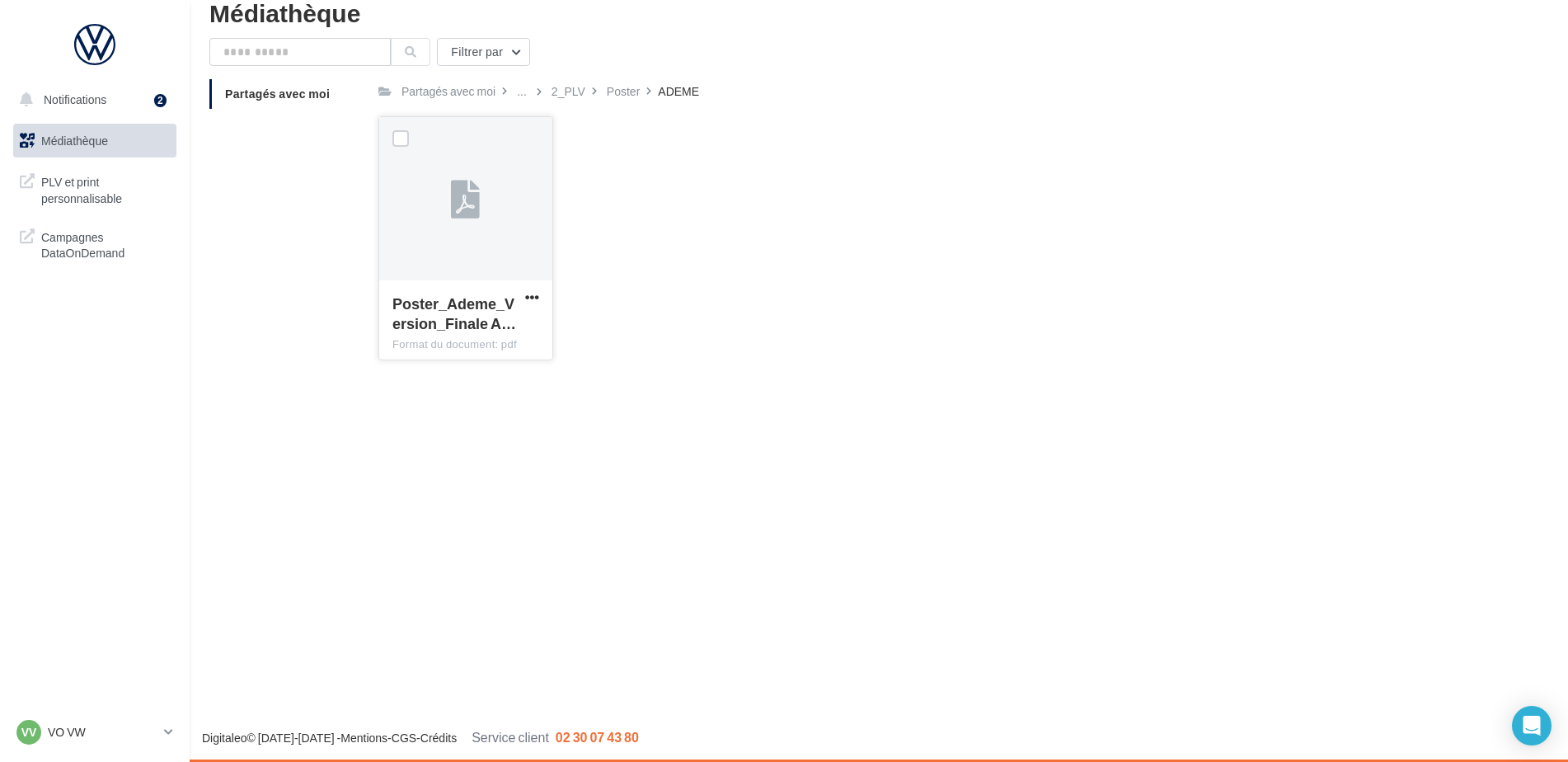
click at [534, 284] on div "Poster_Ademe_Version_Finale A… Format du document: pdf" at bounding box center [466, 318] width 173 height 77
click at [81, 731] on p "VO VW" at bounding box center [102, 731] width 110 height 16
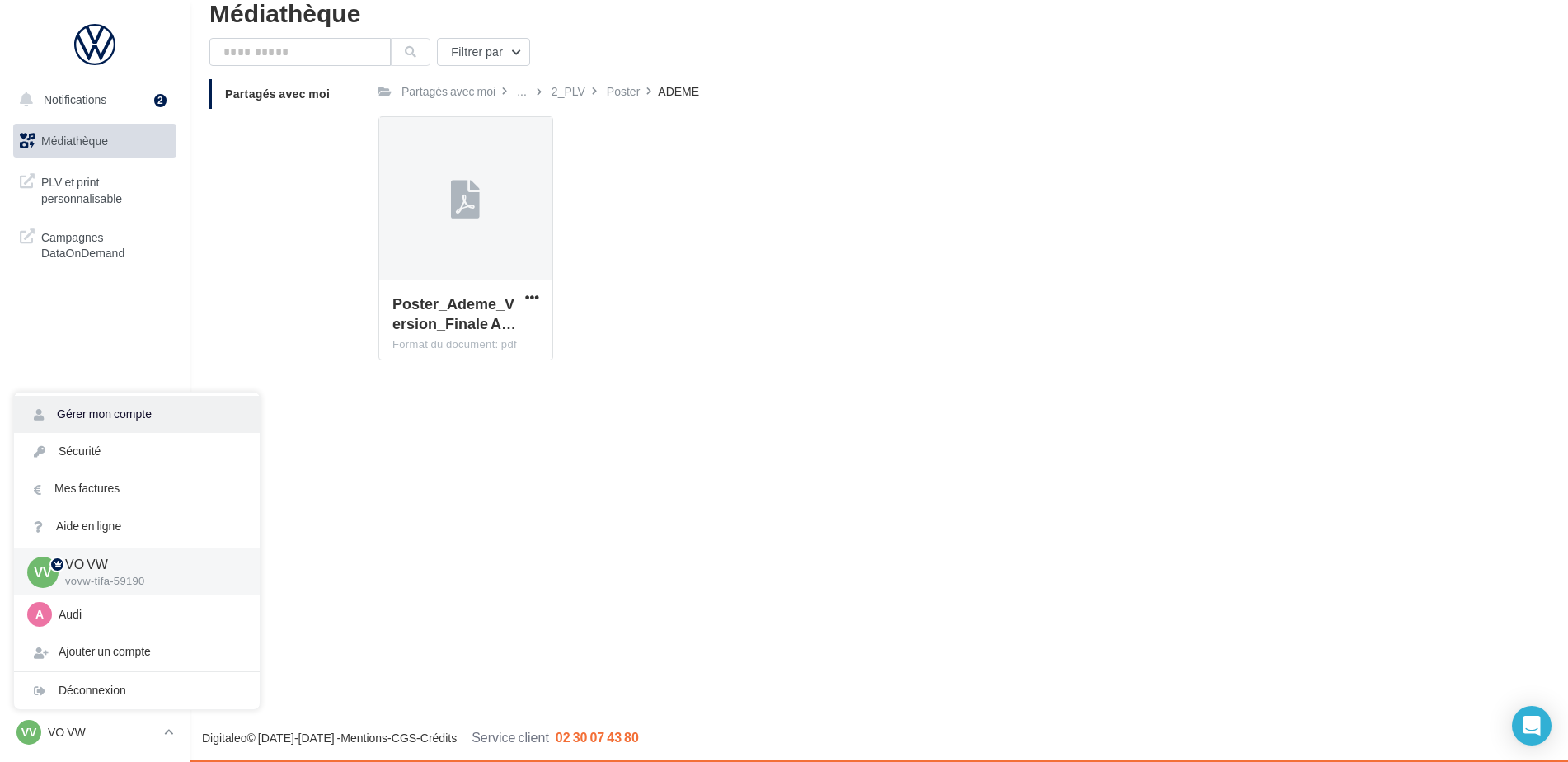
click at [108, 416] on link "Gérer mon compte" at bounding box center [137, 414] width 246 height 37
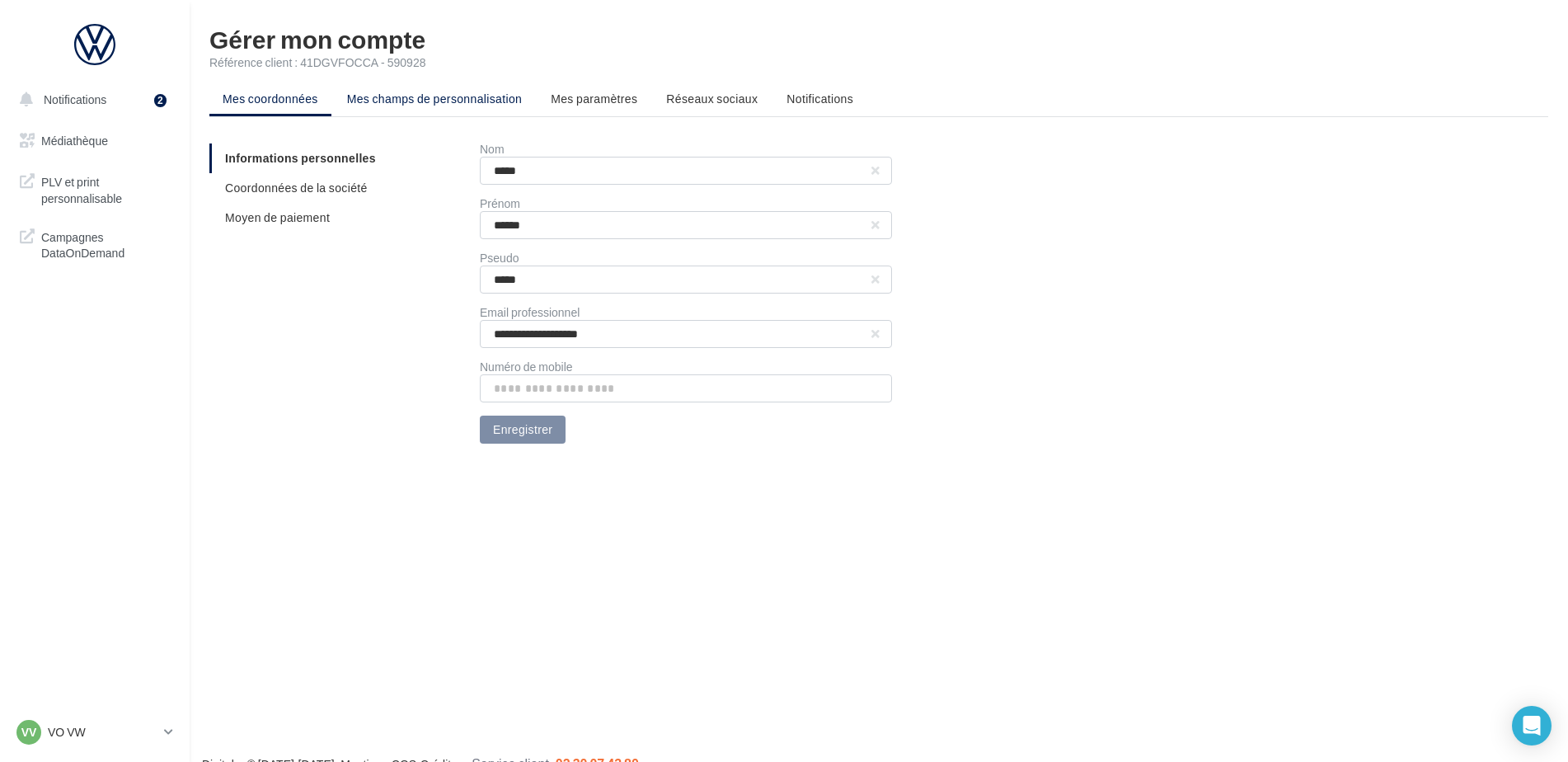
click at [457, 105] on span "Mes champs de personnalisation" at bounding box center [435, 98] width 176 height 14
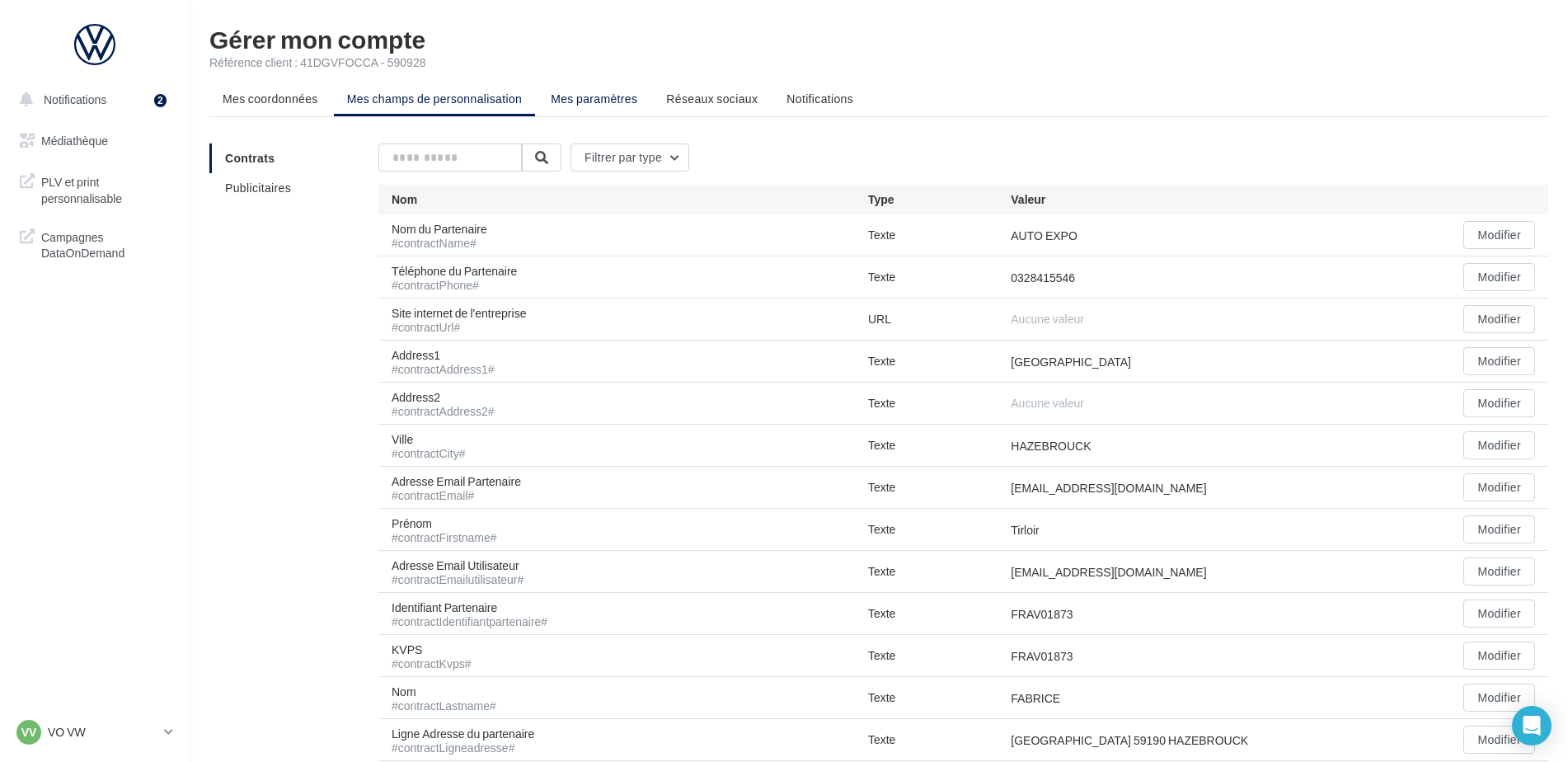
click at [599, 102] on span "Mes paramètres" at bounding box center [594, 98] width 87 height 14
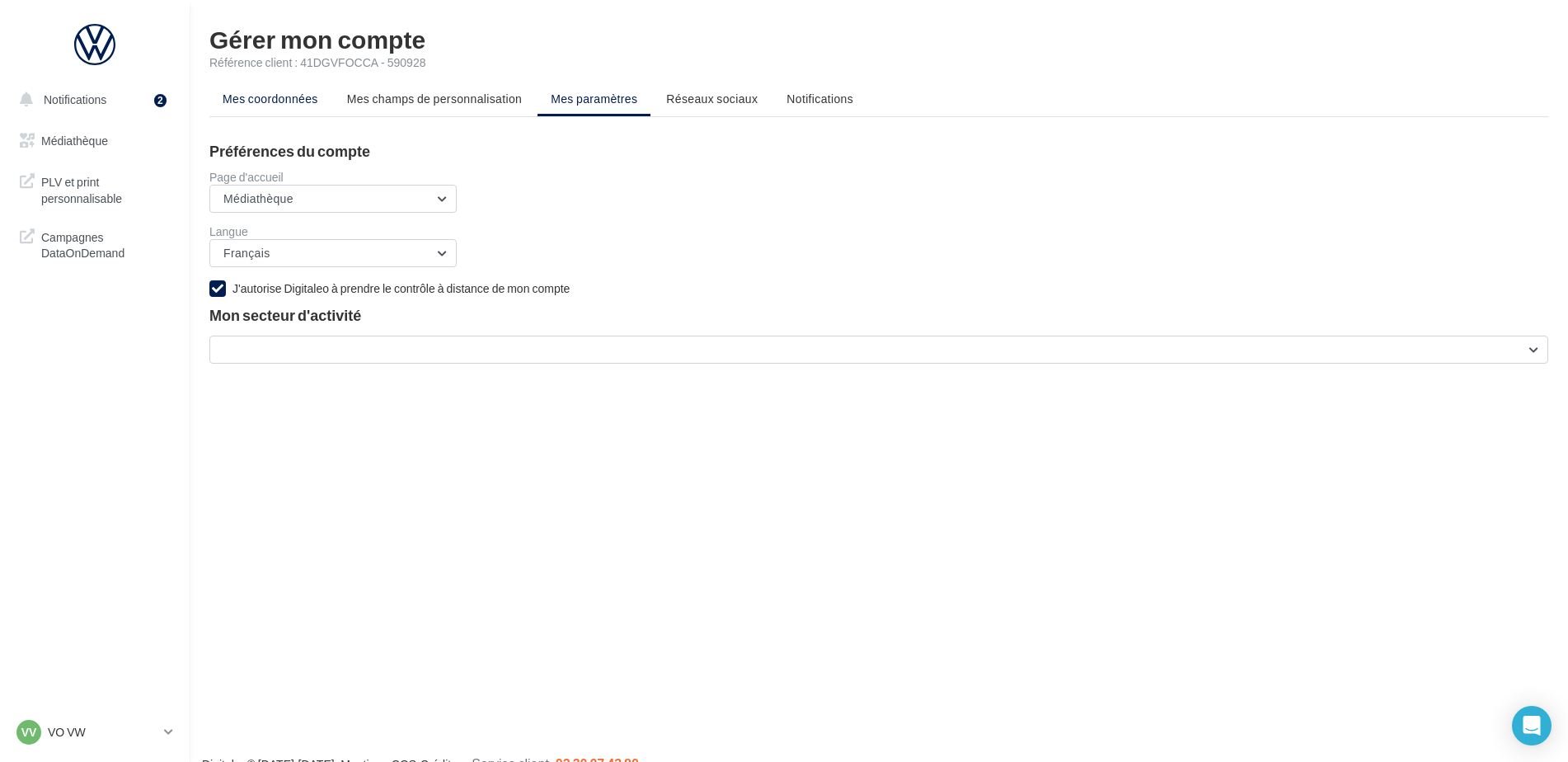
click at [271, 110] on li "Mes coordonnées" at bounding box center [271, 98] width 122 height 30
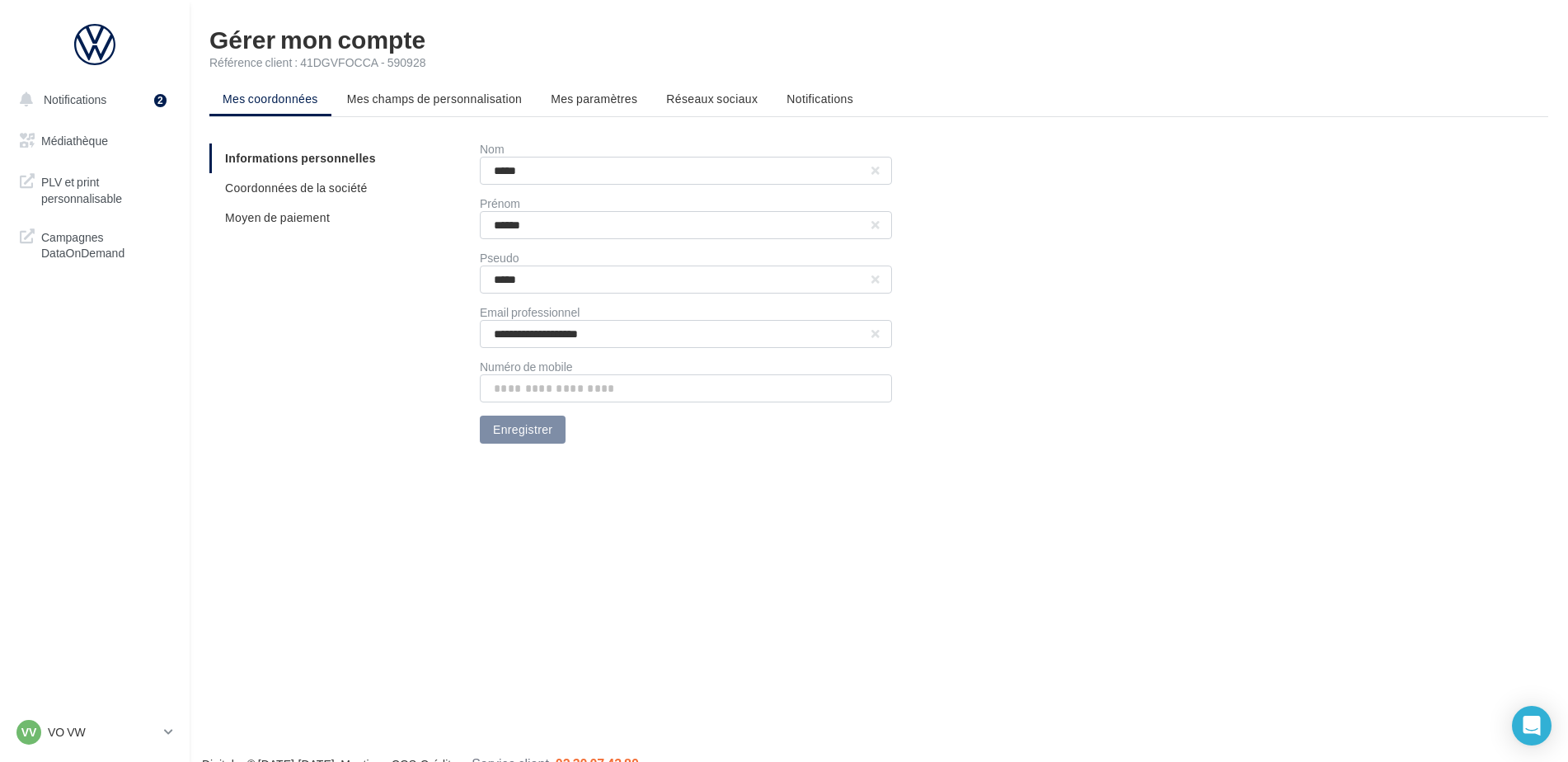
click at [298, 314] on div "**********" at bounding box center [885, 294] width 1352 height 300
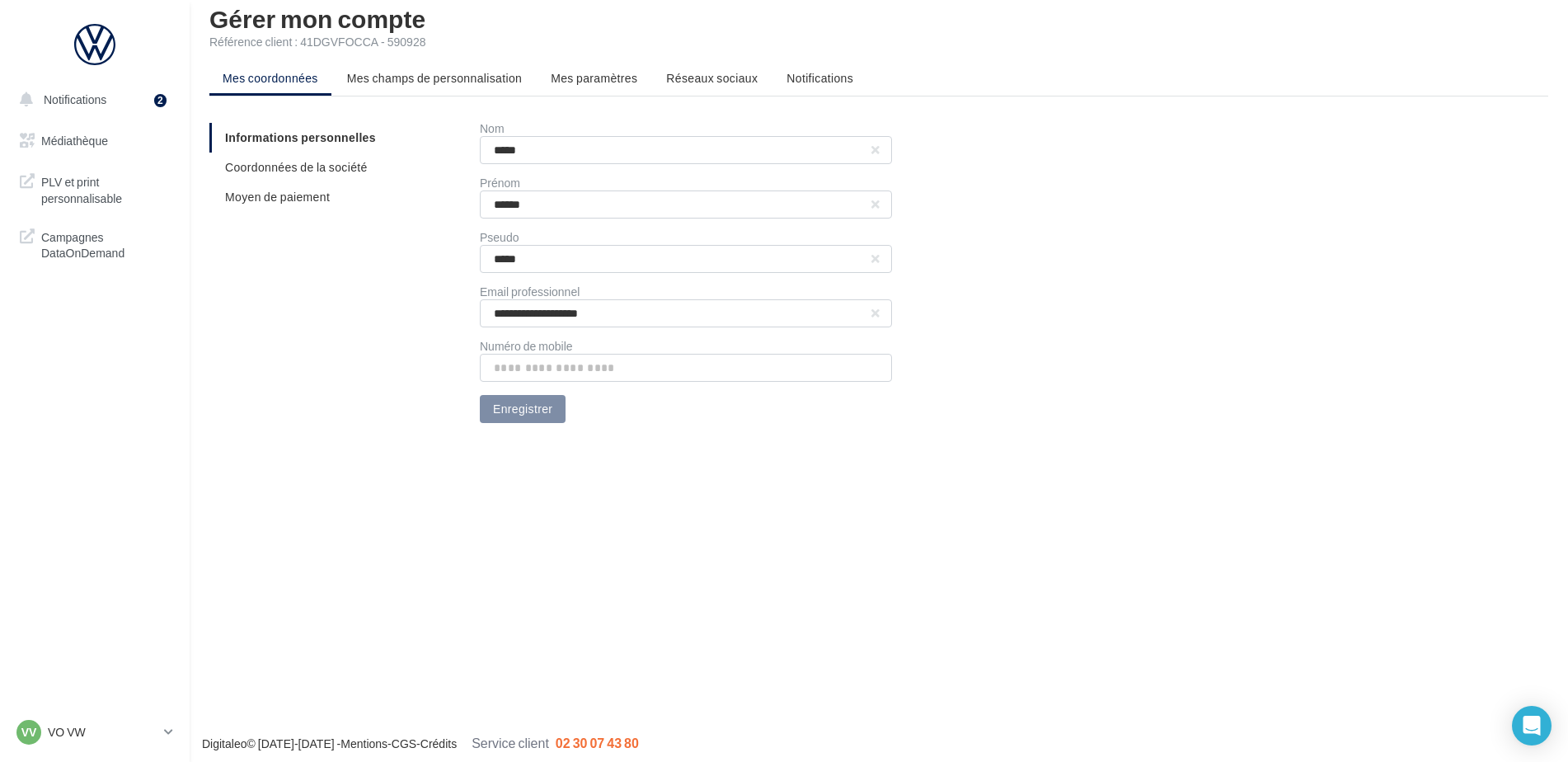
scroll to position [27, 0]
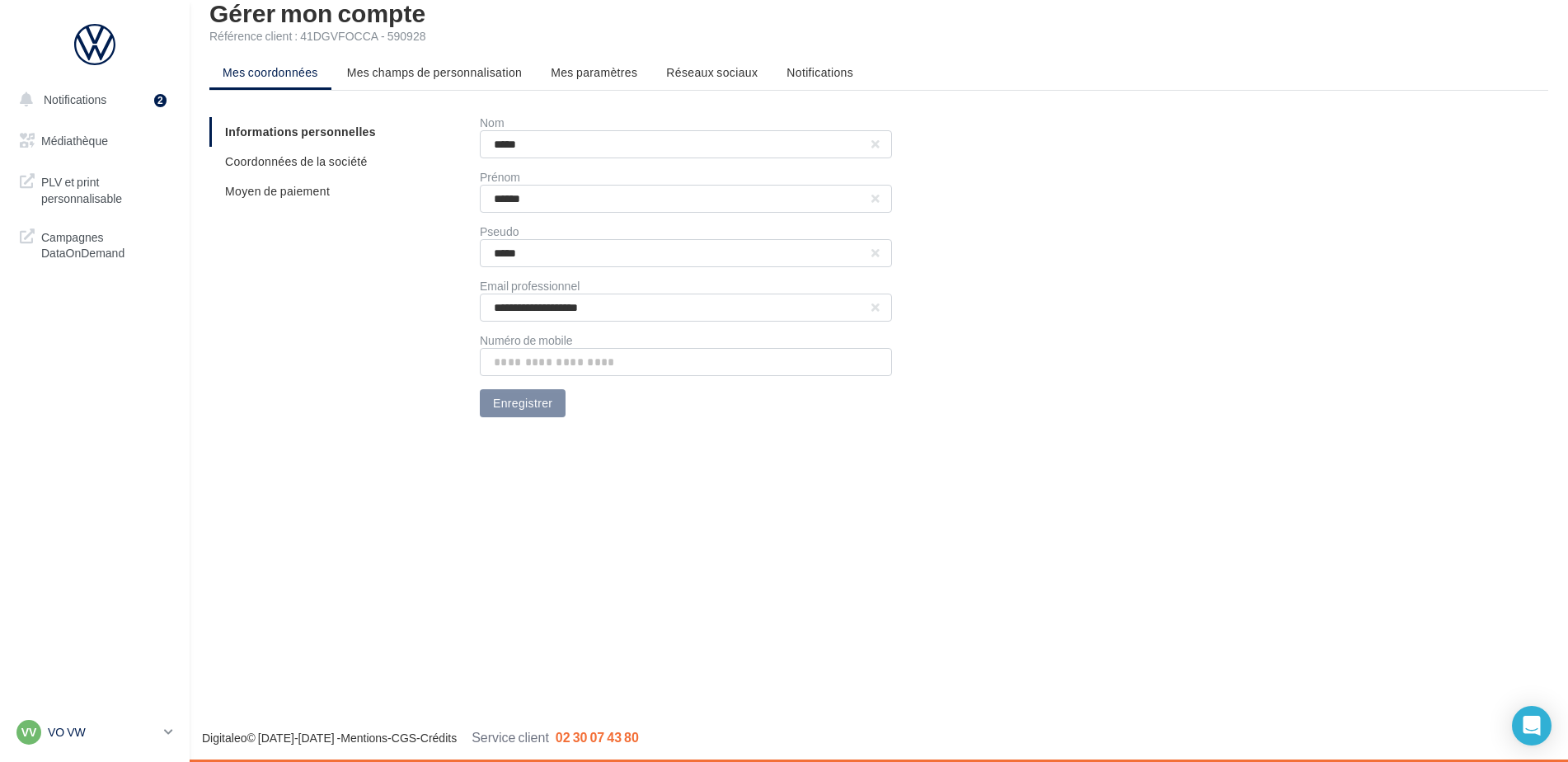
click at [164, 727] on icon at bounding box center [168, 731] width 9 height 14
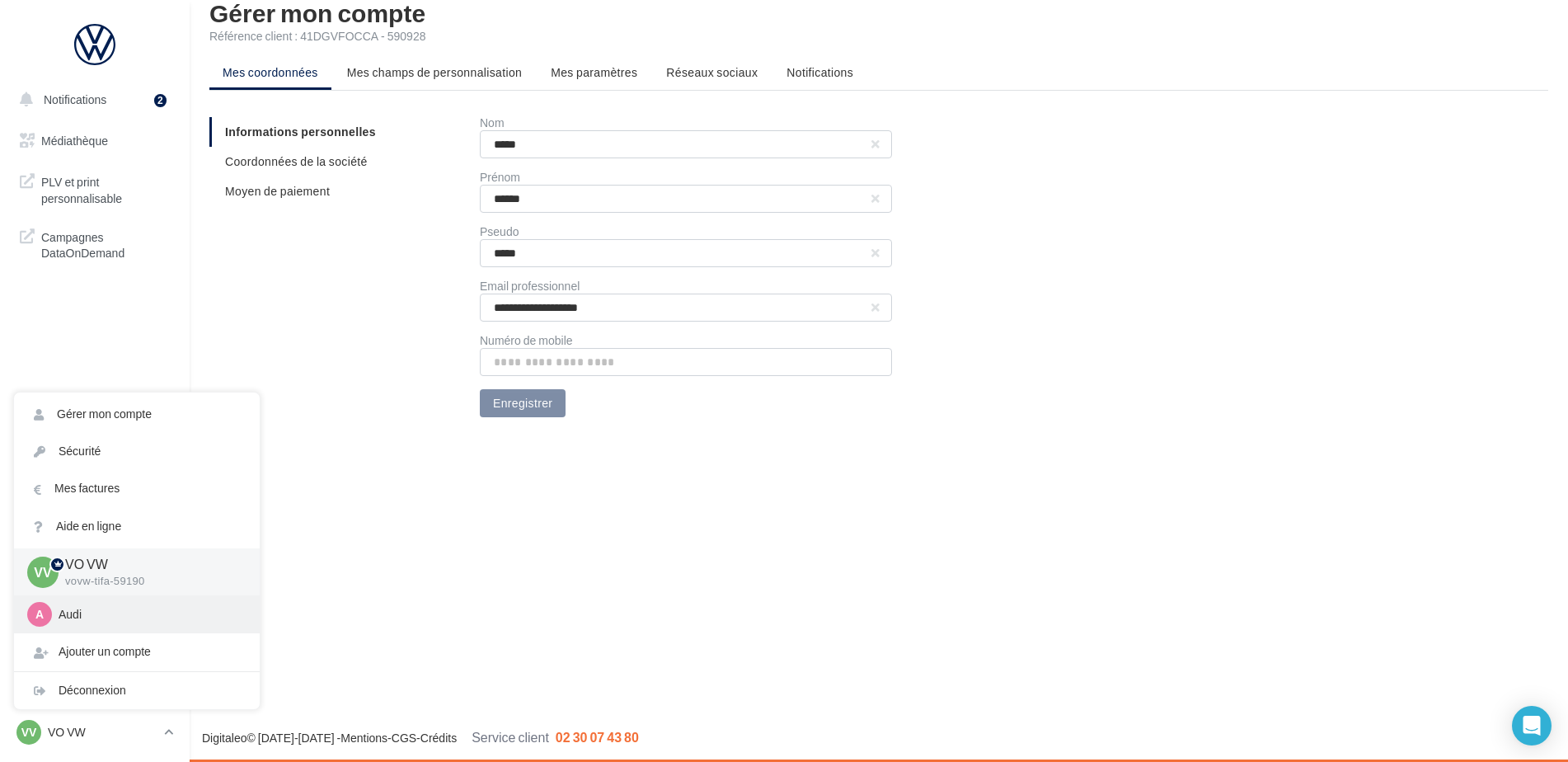
click at [75, 612] on p "Audi" at bounding box center [149, 614] width 182 height 16
